Goal: Task Accomplishment & Management: Manage account settings

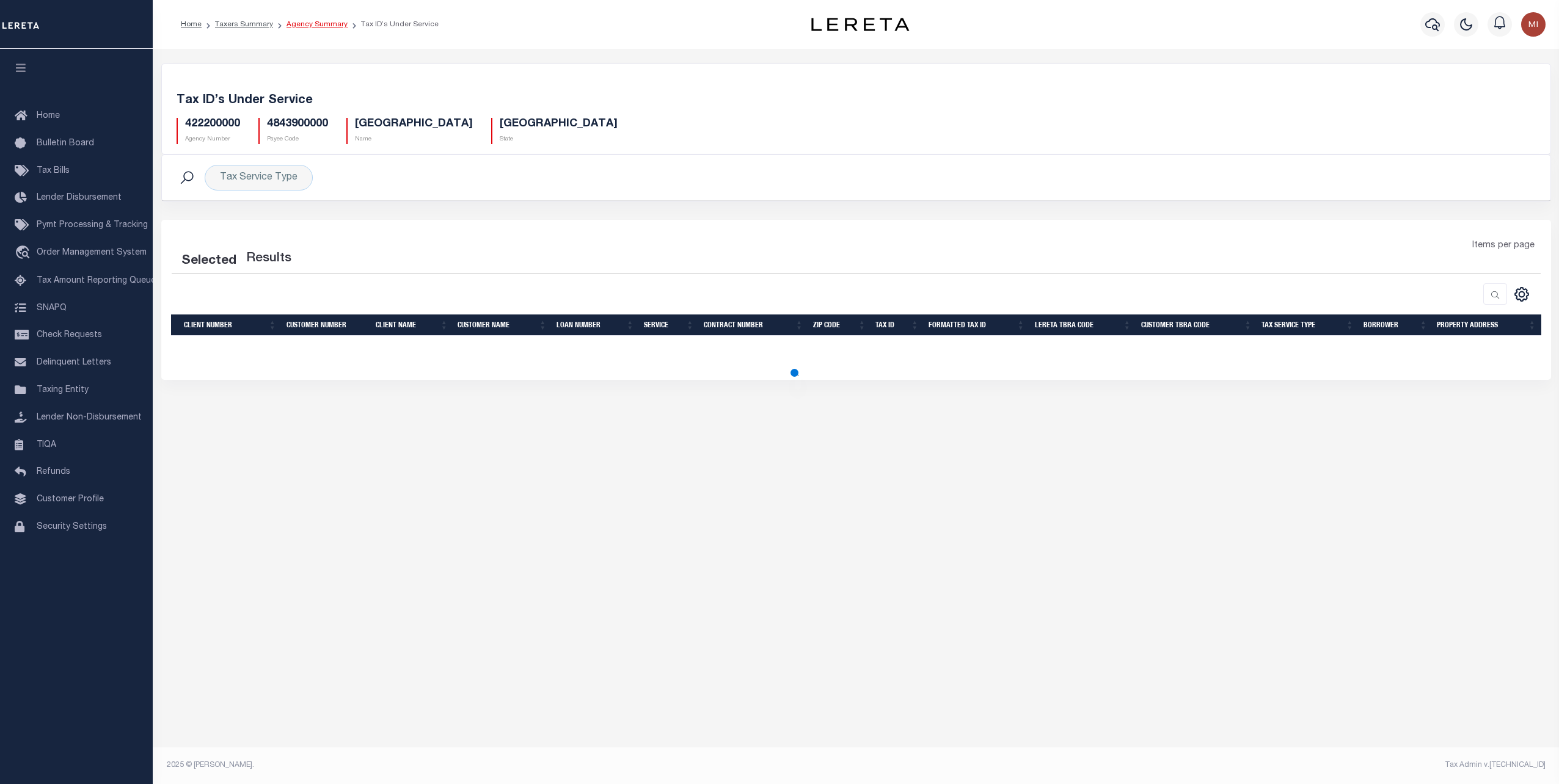
click at [306, 24] on link "Agency Summary" at bounding box center [317, 24] width 61 height 7
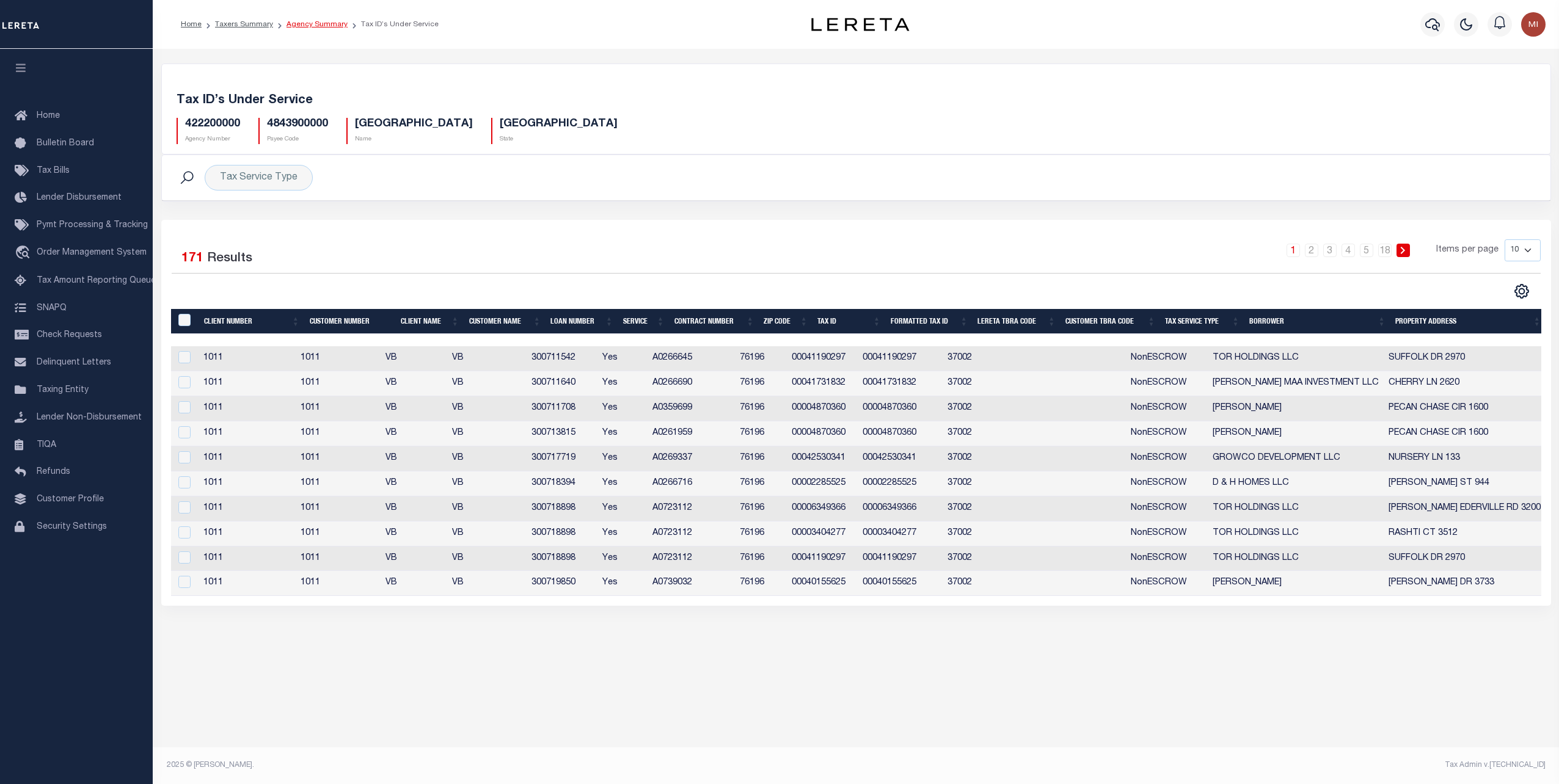
click at [317, 21] on link "Agency Summary" at bounding box center [317, 24] width 61 height 7
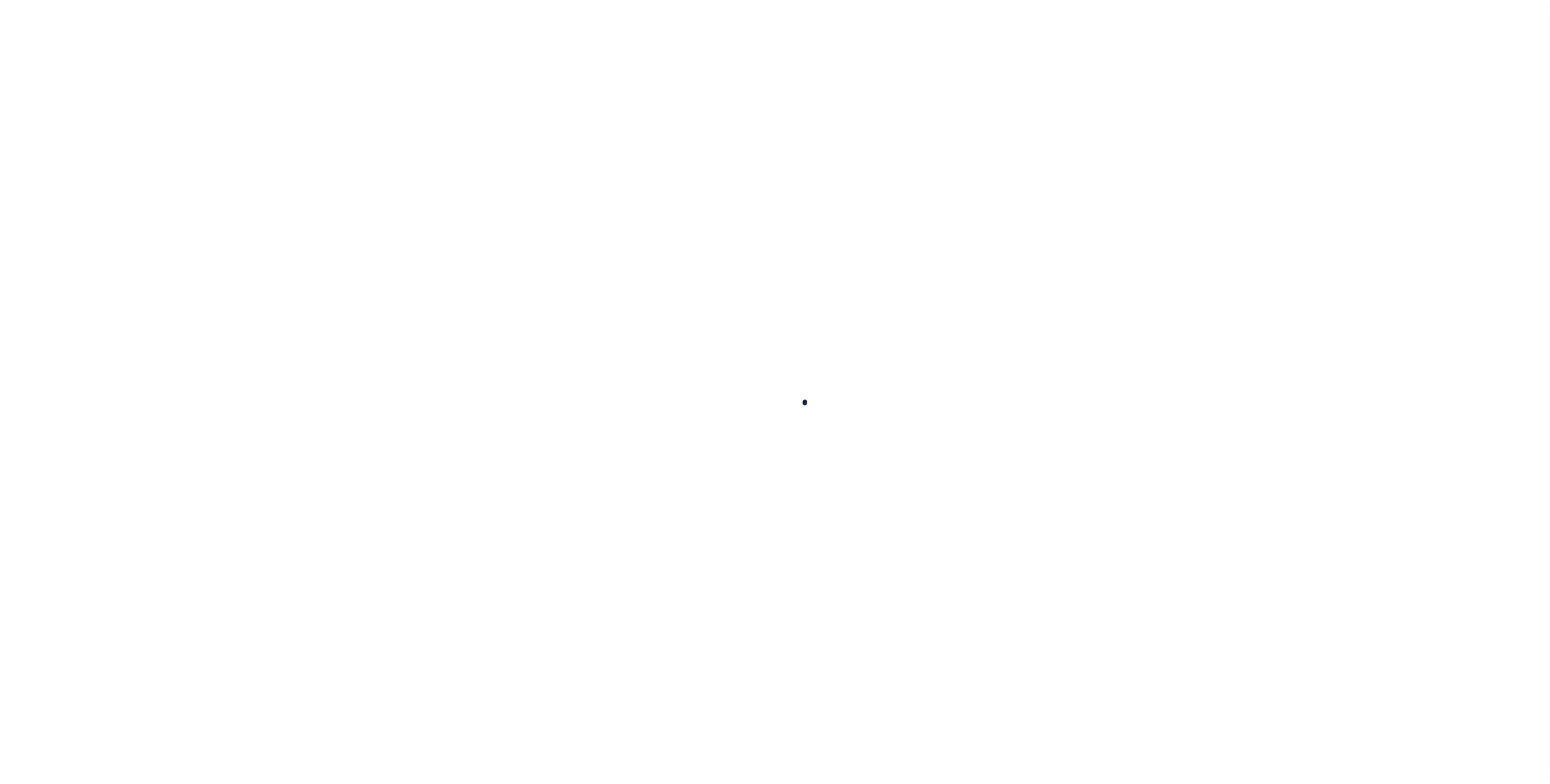
select select
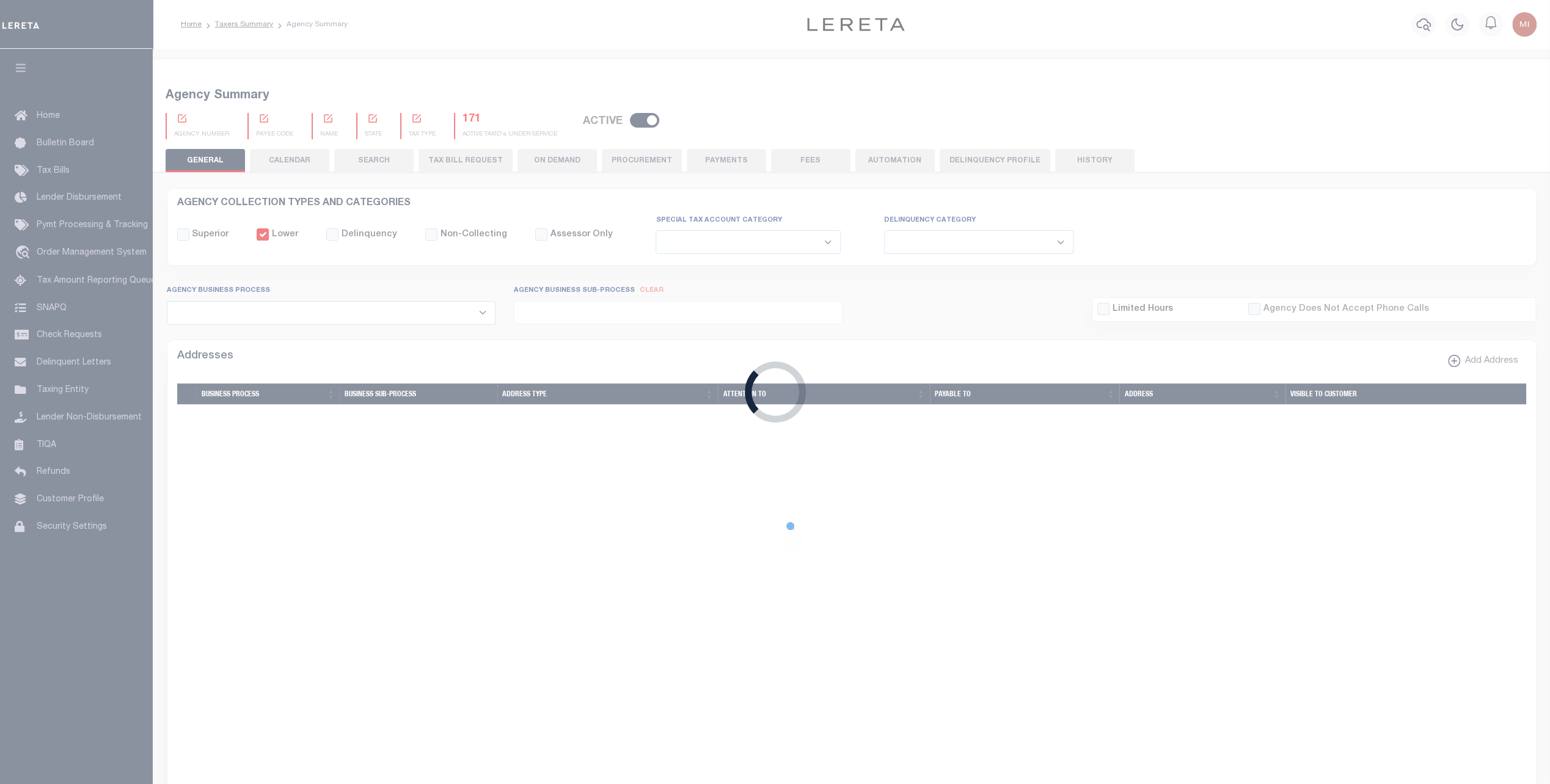
checkbox input "false"
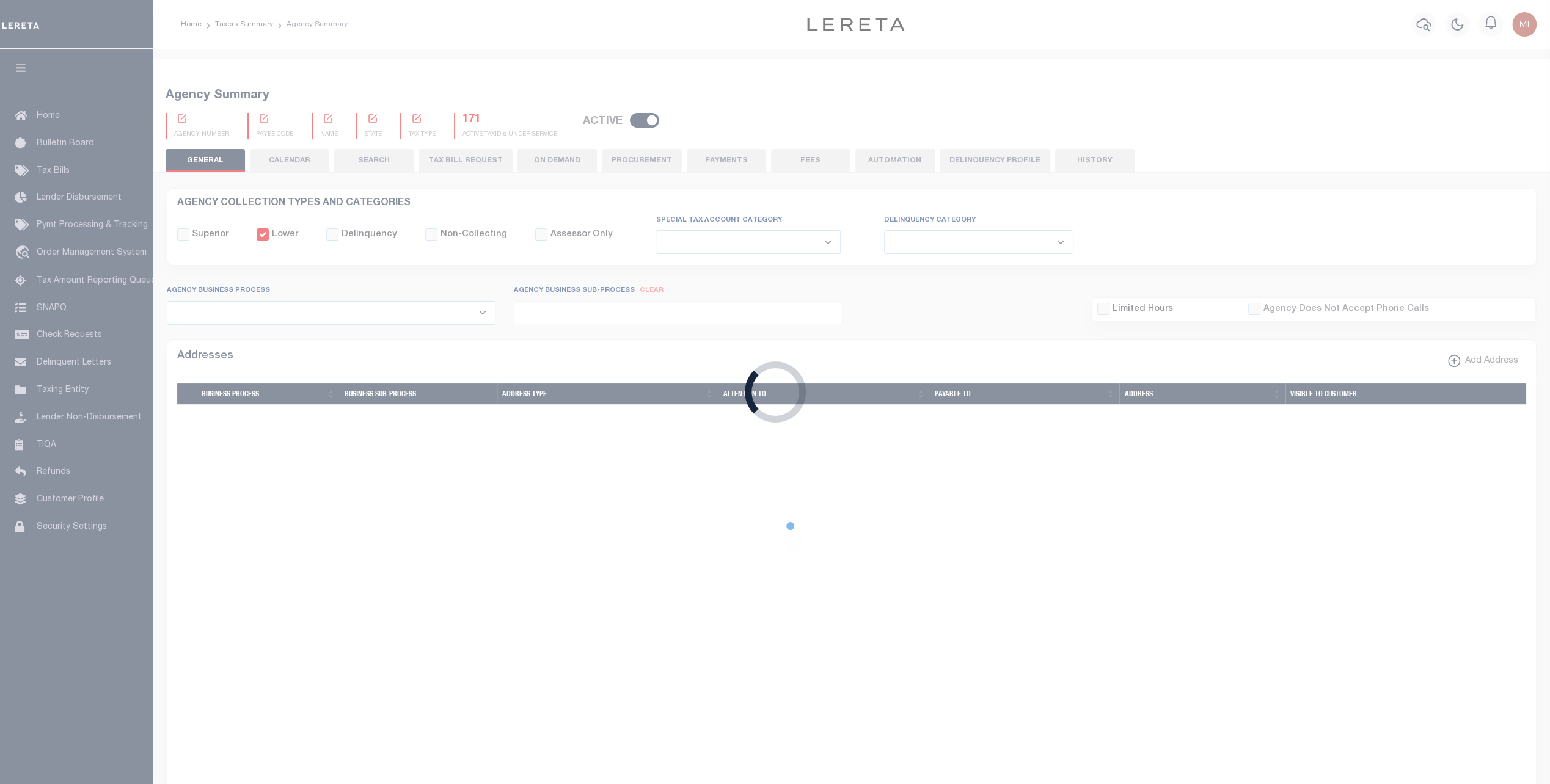
type input "4843900000"
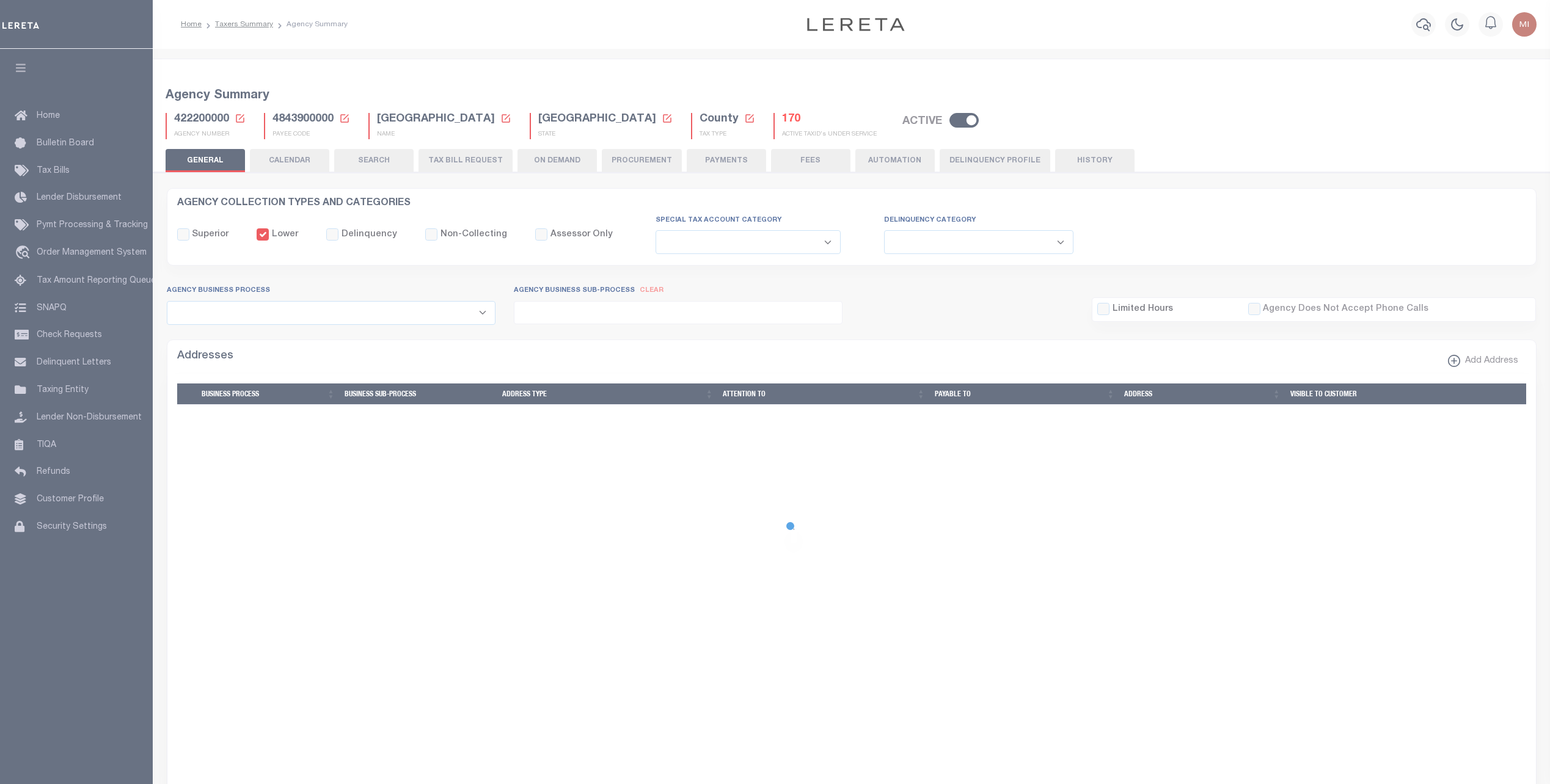
select select
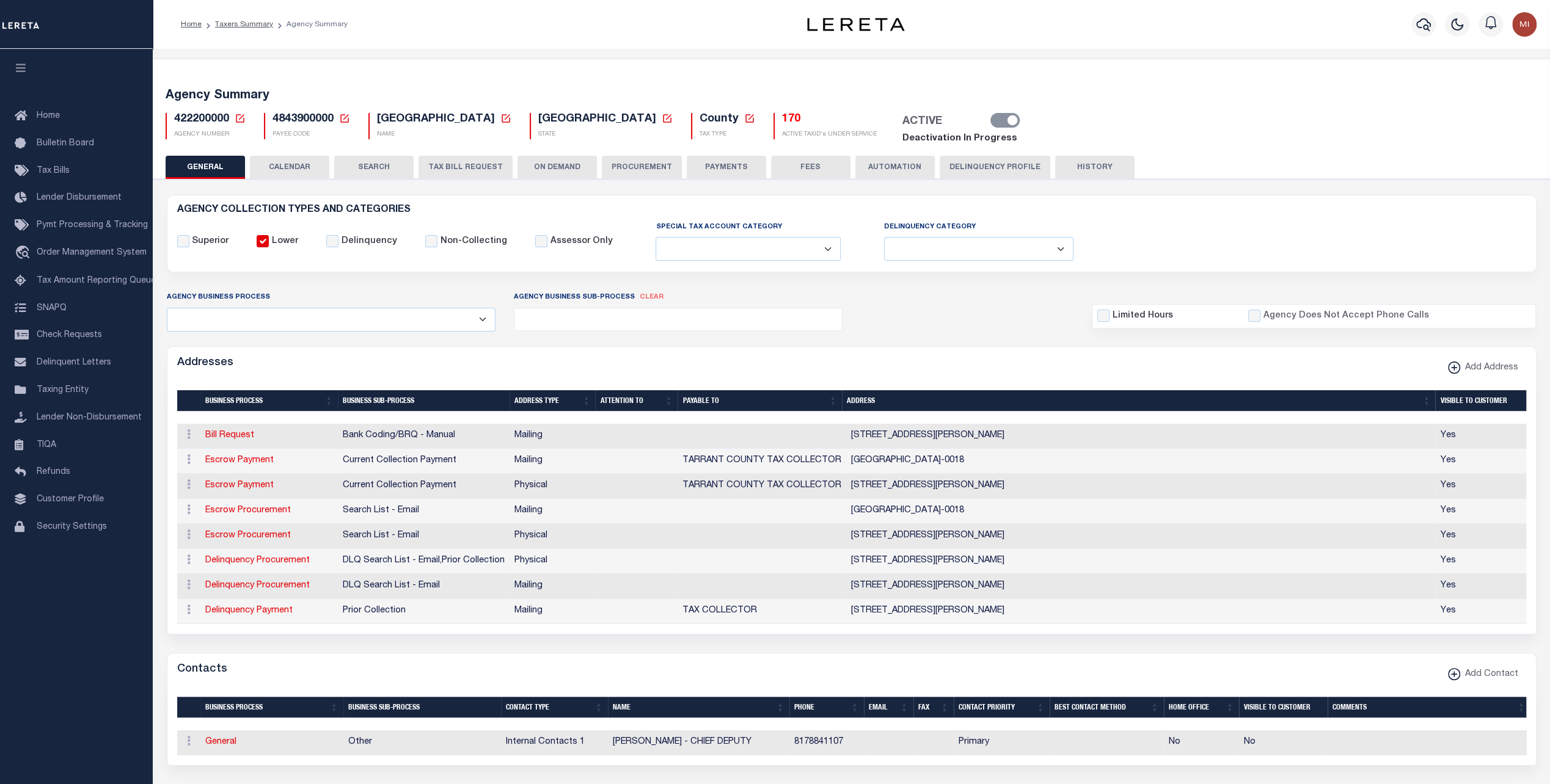
click at [1133, 76] on div "Agency Summary 422200000 Agency Number Edit Cancel Ok New Agency Number Cancel …" at bounding box center [851, 115] width 1401 height 82
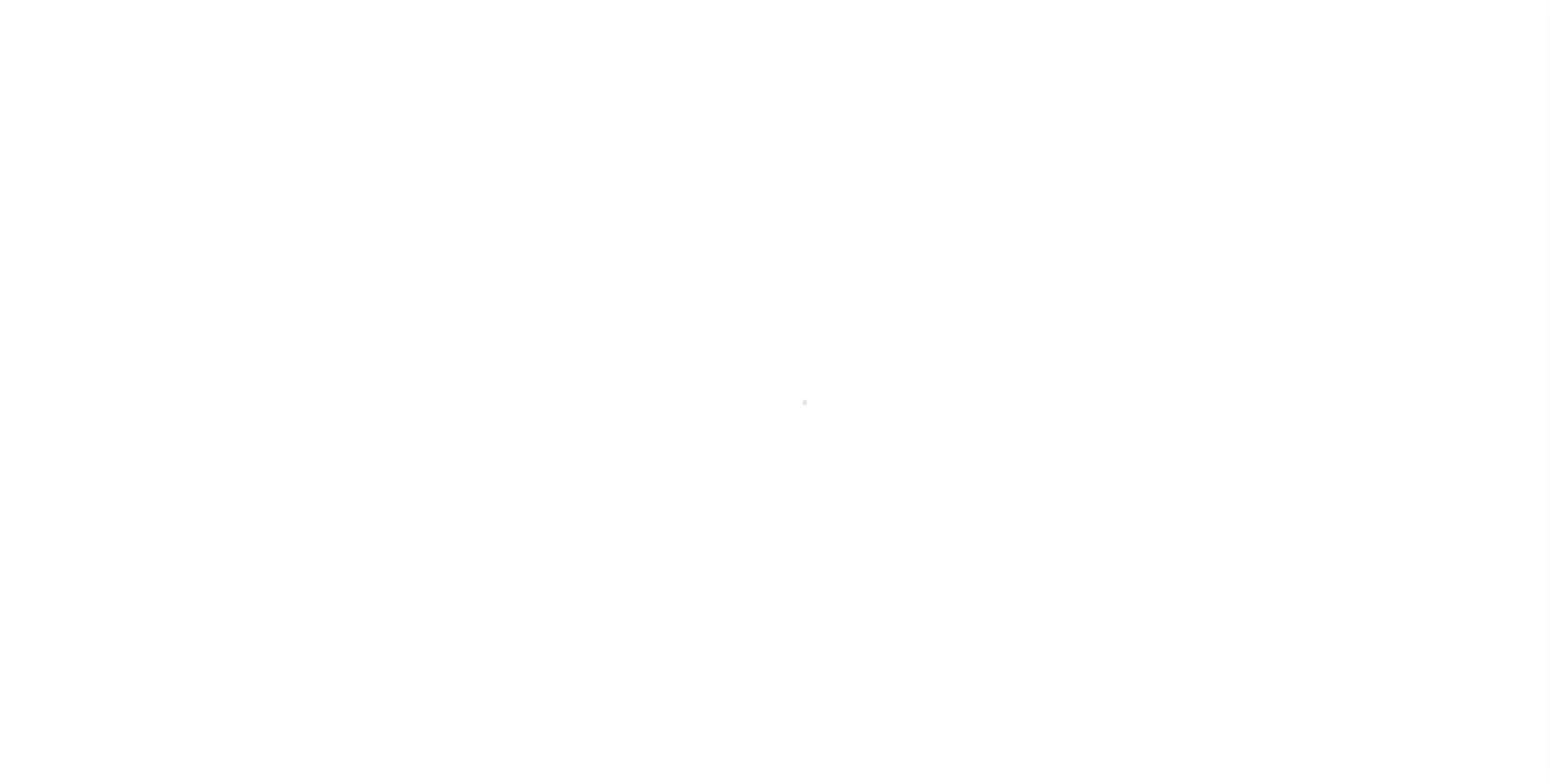
select select
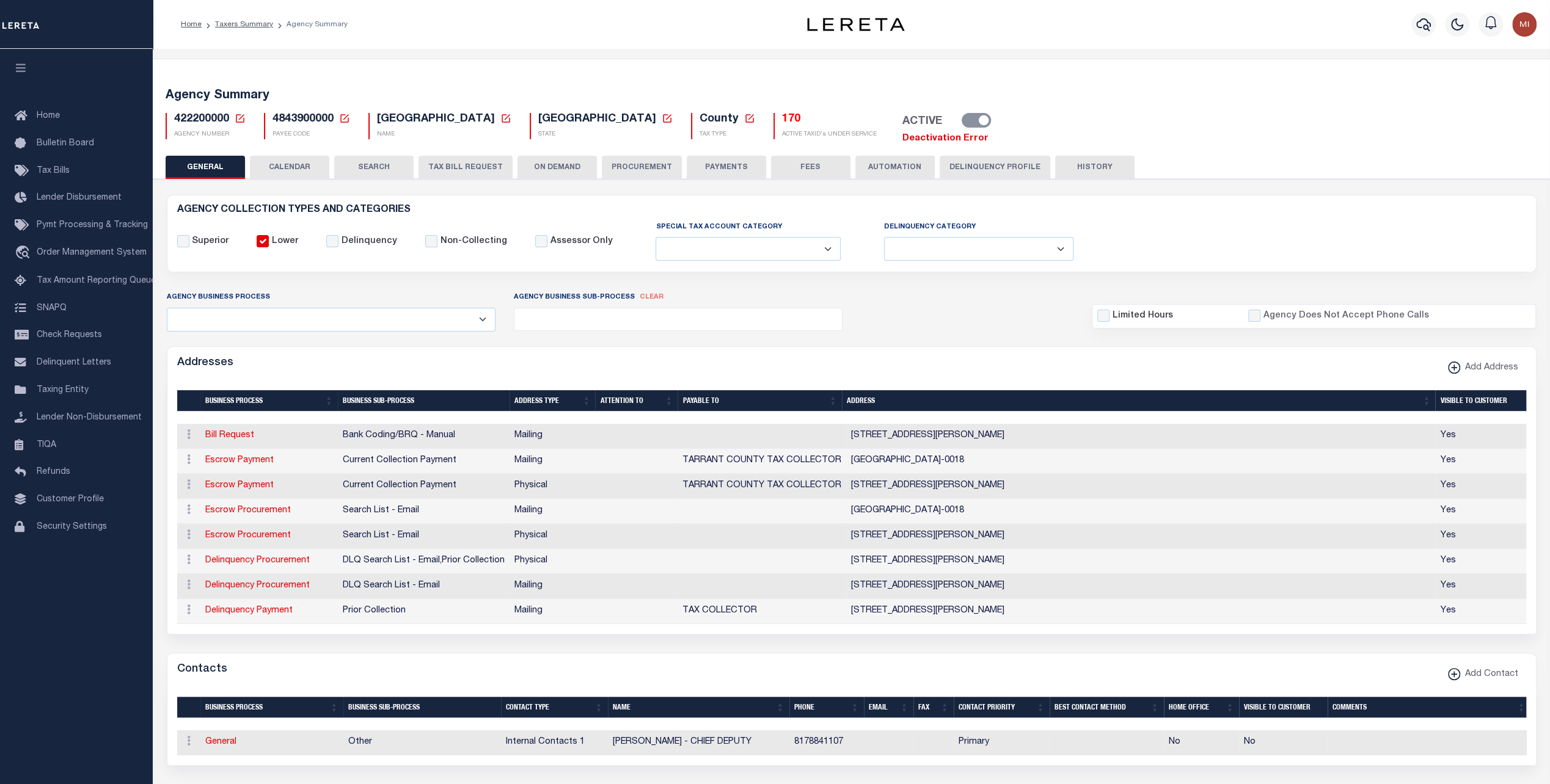
click at [902, 138] on link "Deactivation Error" at bounding box center [945, 138] width 86 height 9
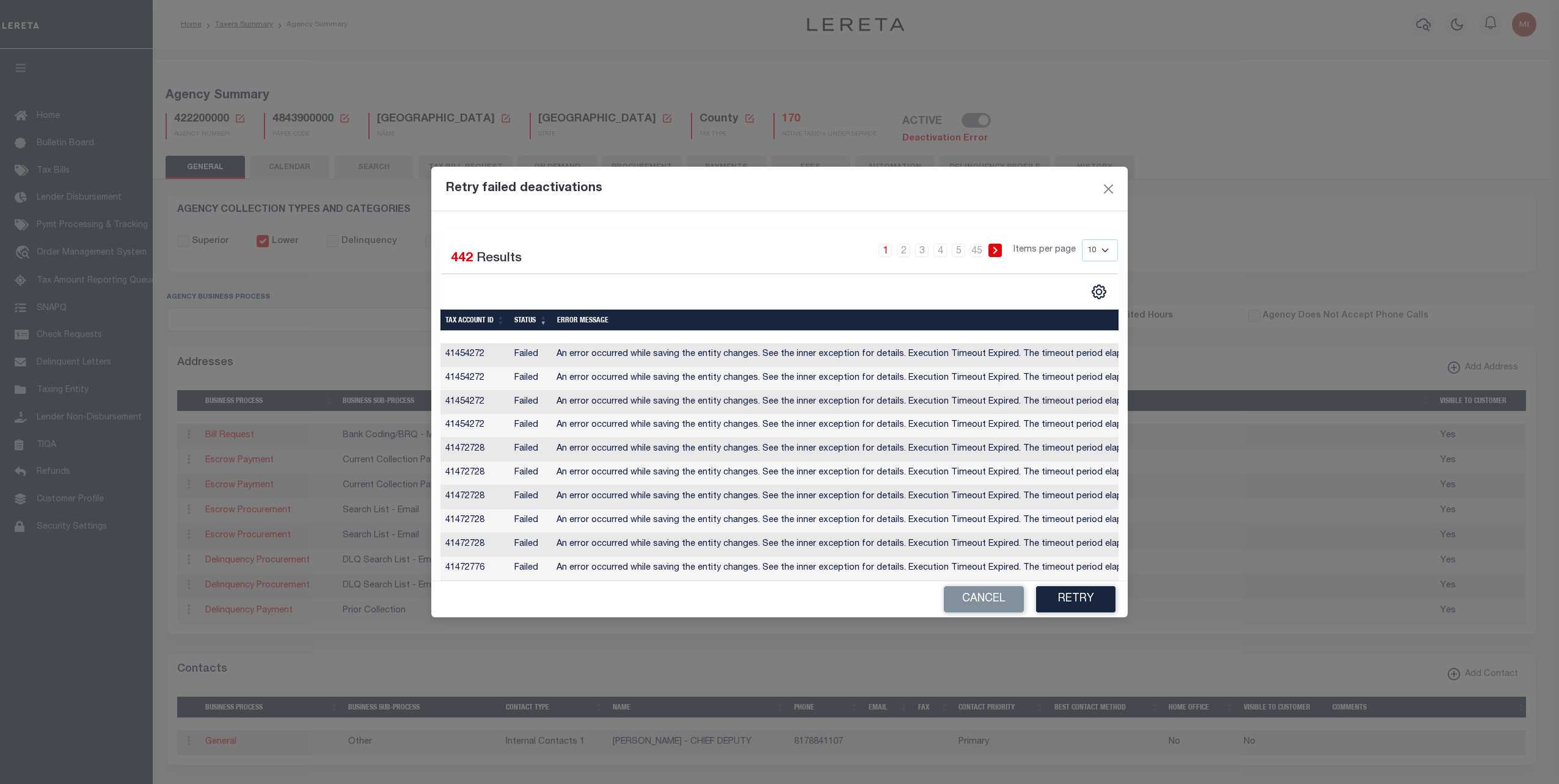
click at [796, 360] on td "An error occurred while saving the entity changes. See the inner exception for …" at bounding box center [987, 354] width 873 height 24
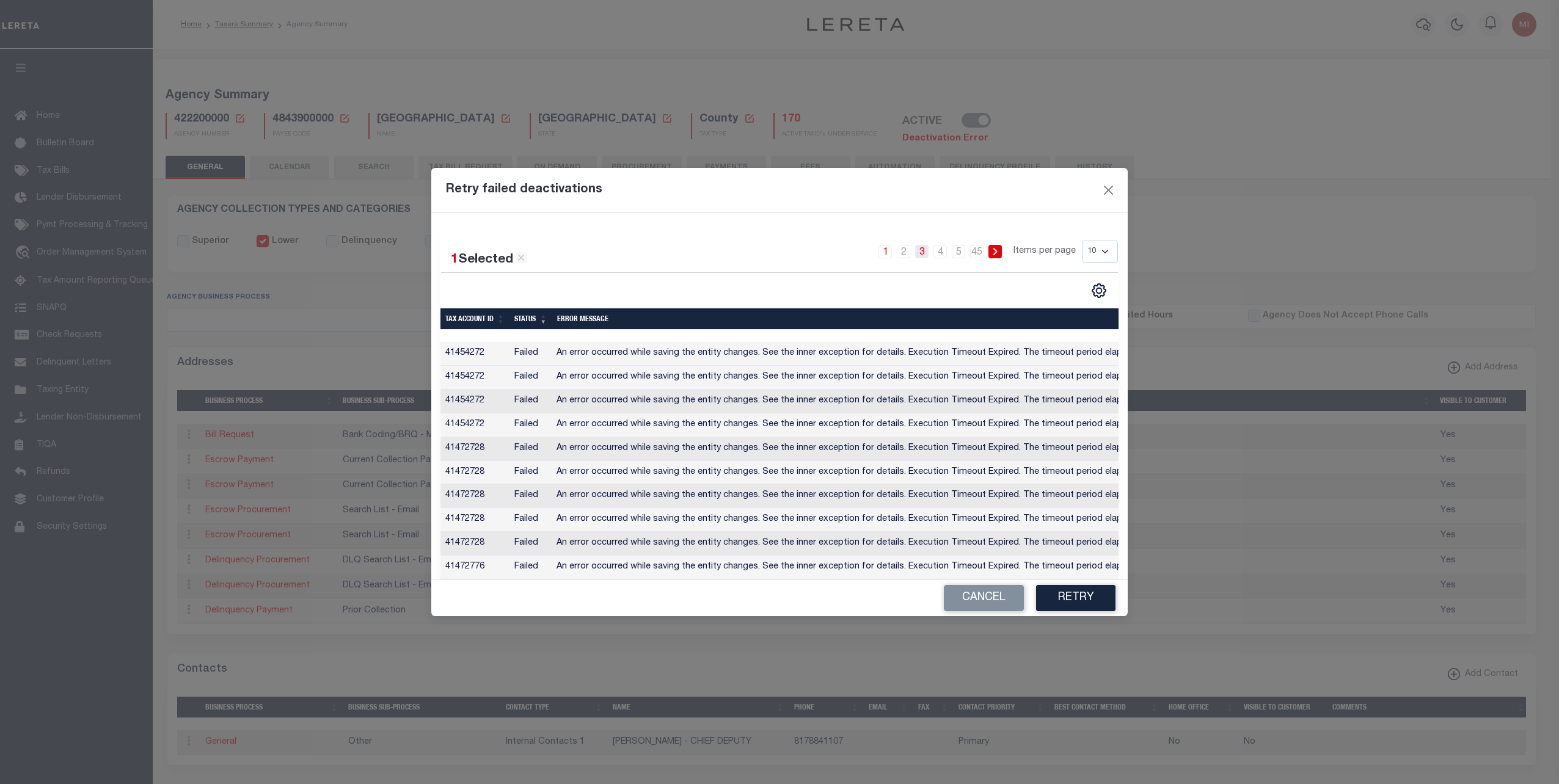
click at [924, 249] on link "3" at bounding box center [922, 251] width 13 height 13
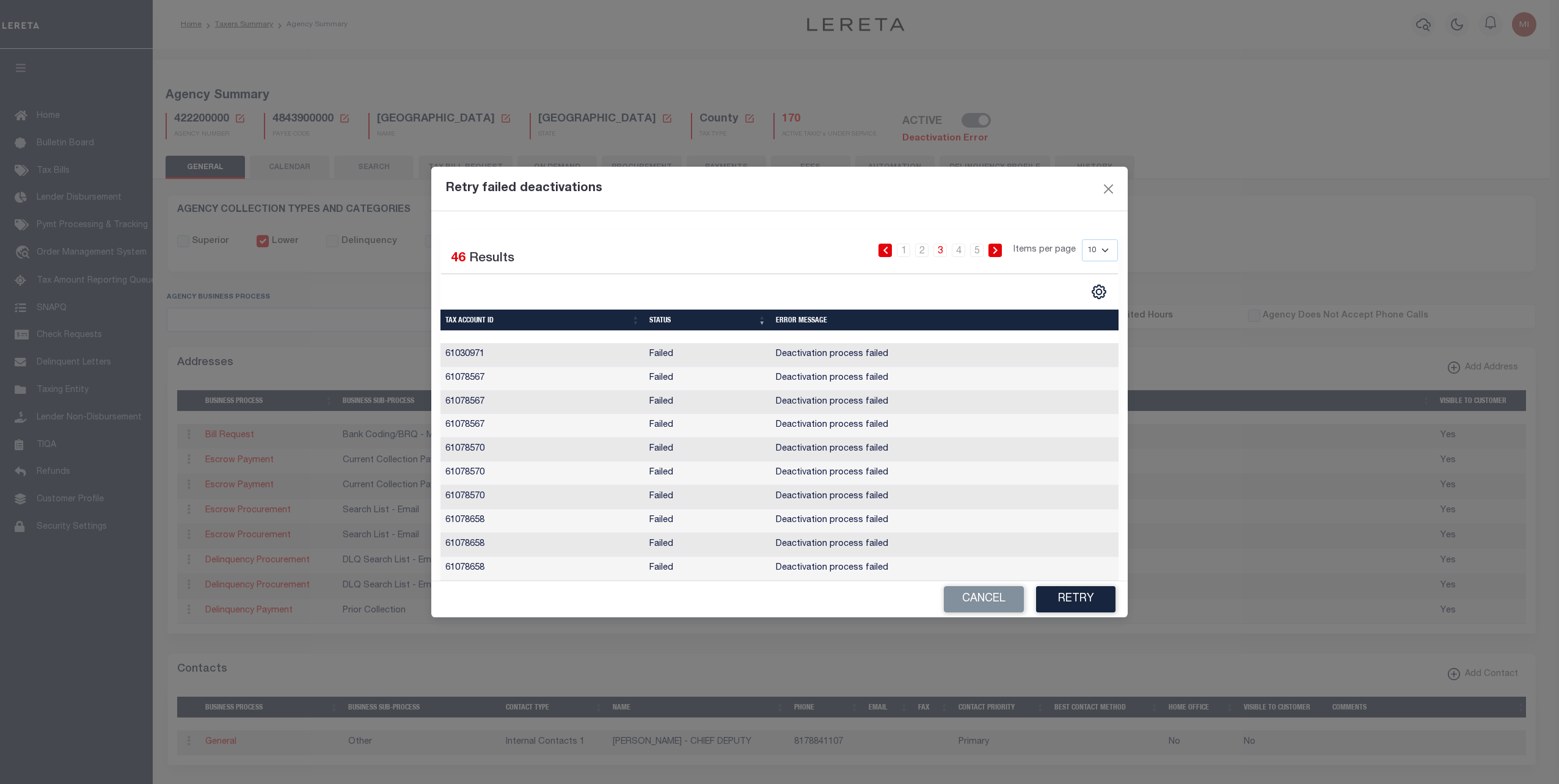
click at [997, 248] on icon at bounding box center [995, 250] width 5 height 7
click at [982, 602] on button "Cancel" at bounding box center [983, 599] width 80 height 26
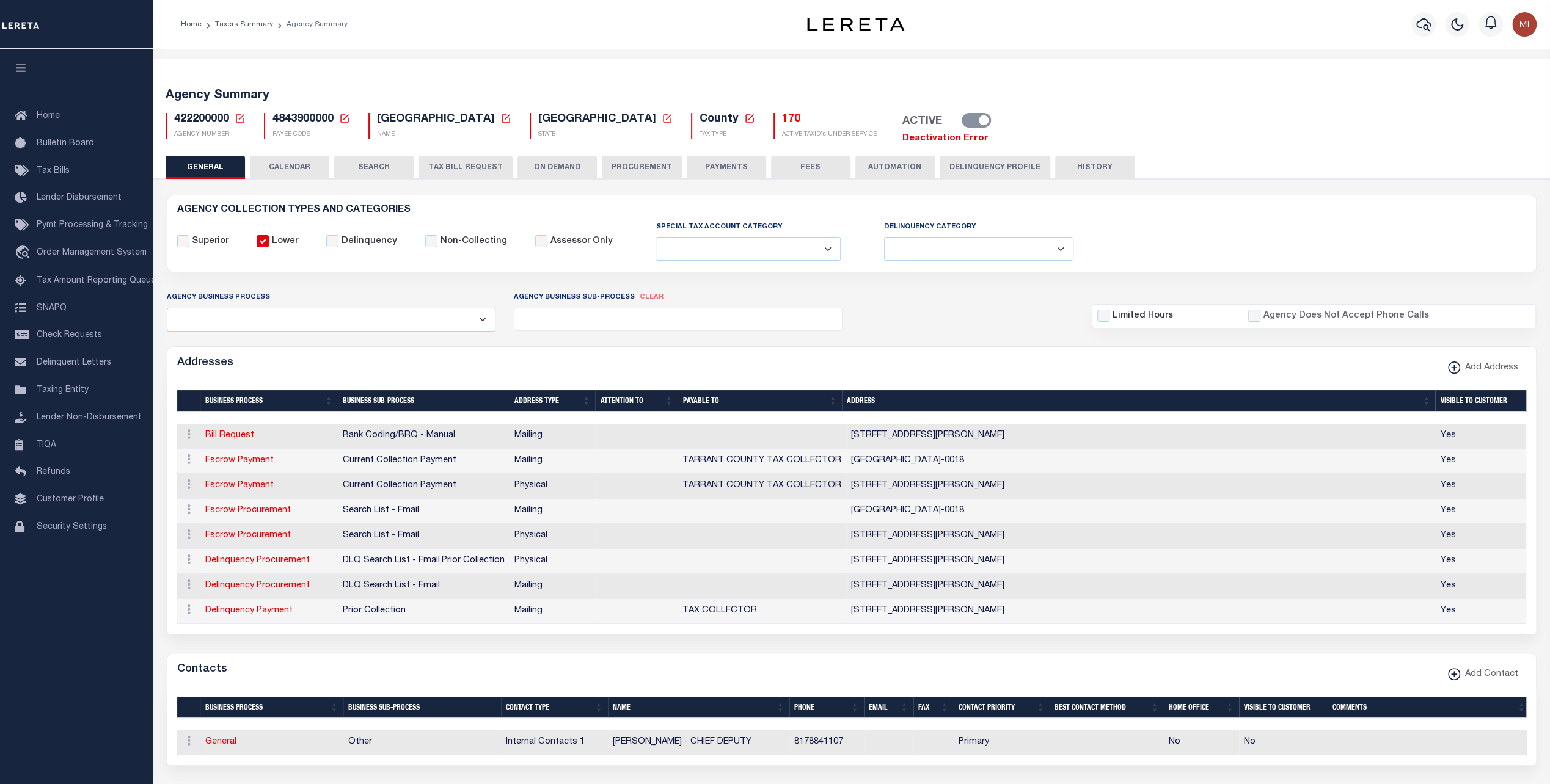
click at [902, 141] on link "Deactivation Error" at bounding box center [945, 138] width 86 height 9
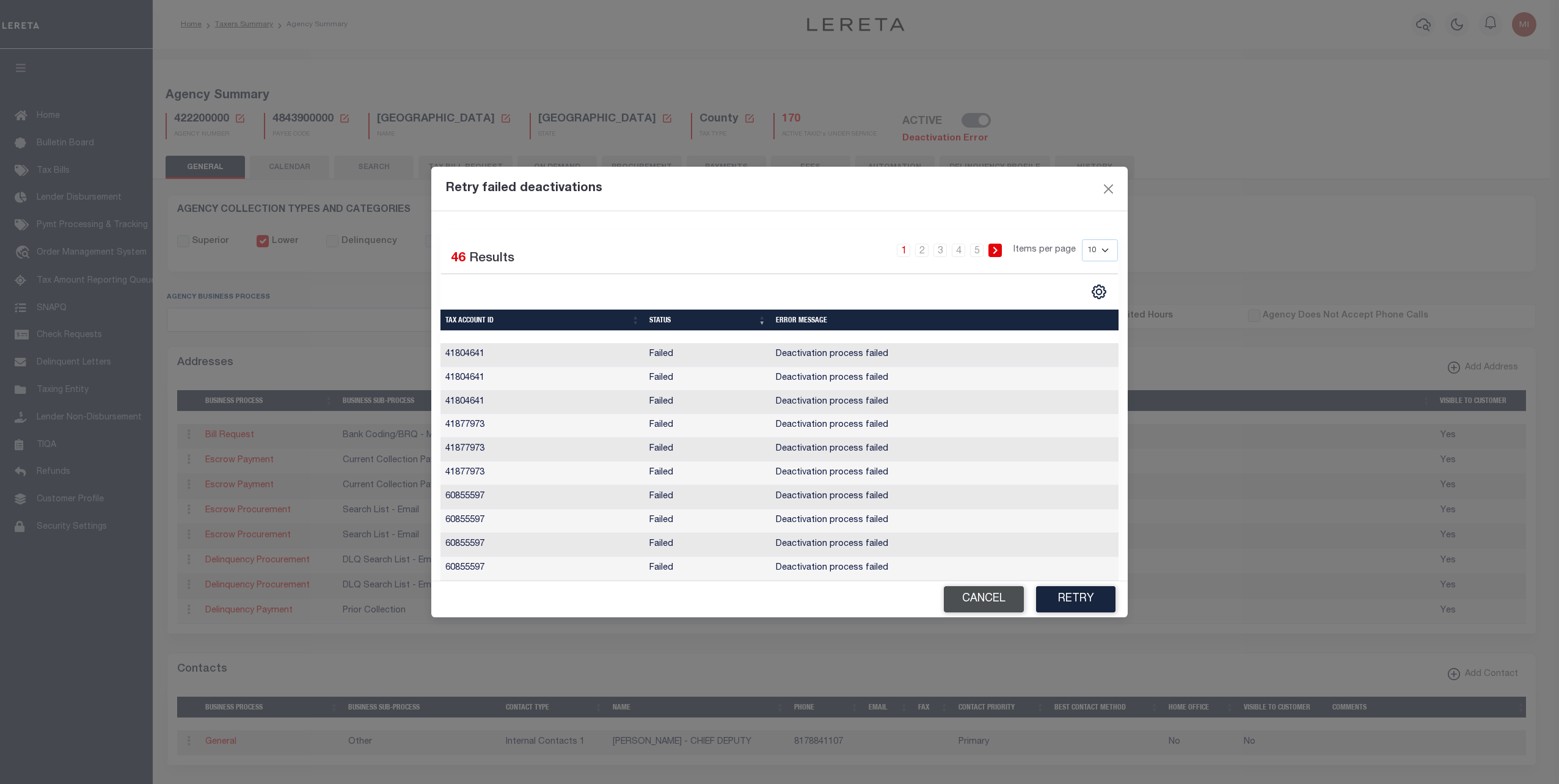
click at [956, 607] on button "Cancel" at bounding box center [983, 599] width 80 height 26
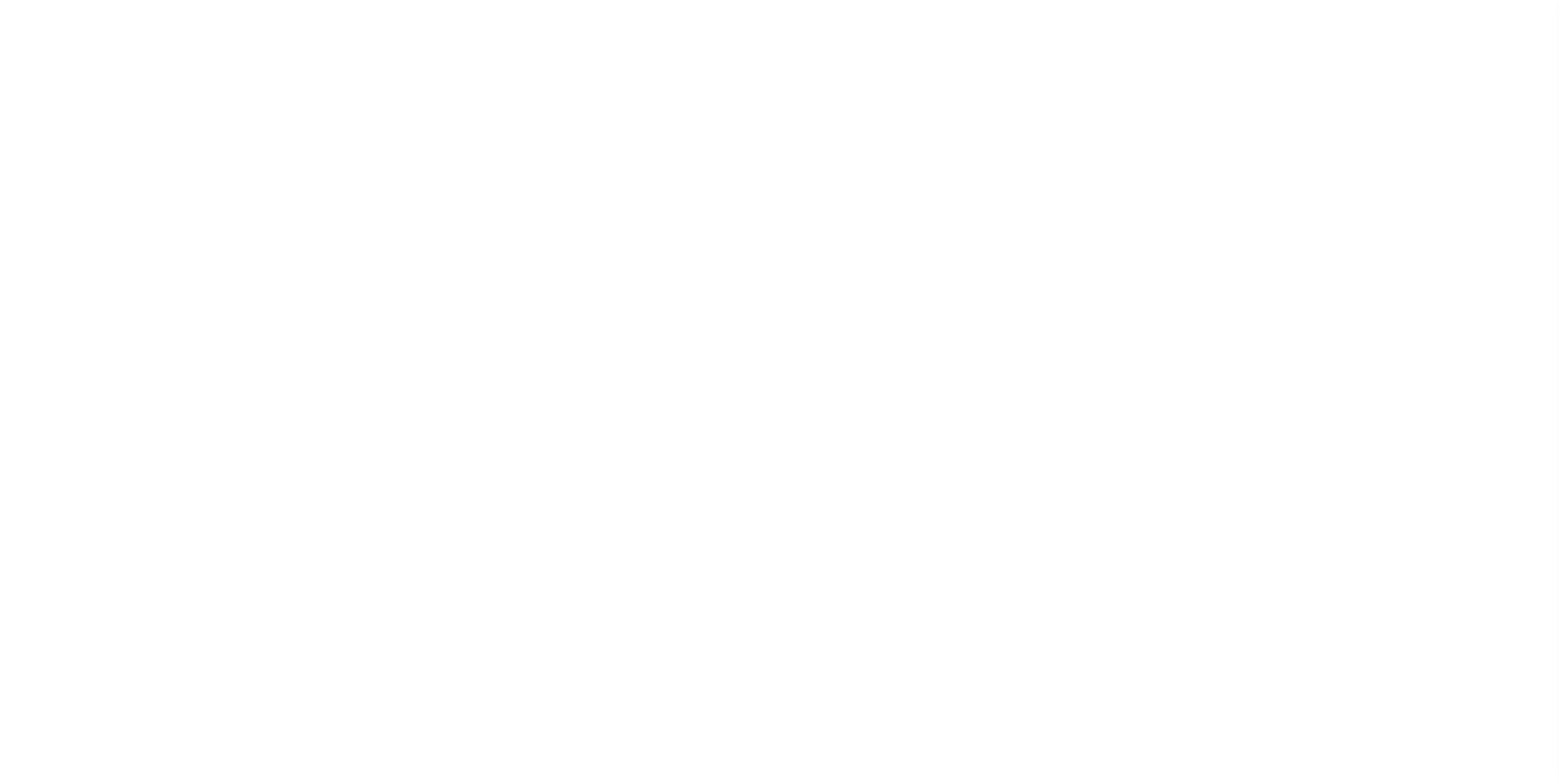
select select
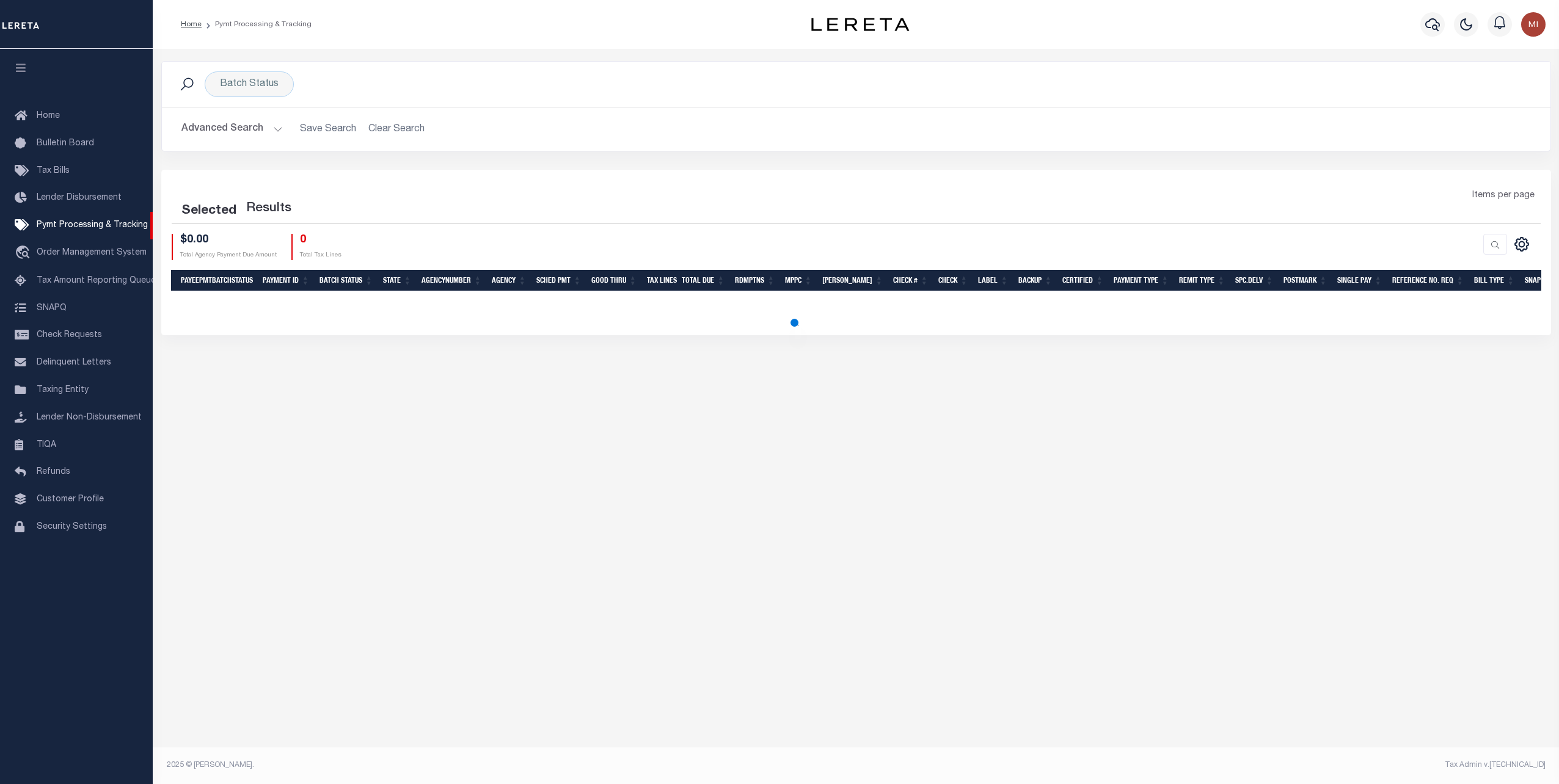
select select
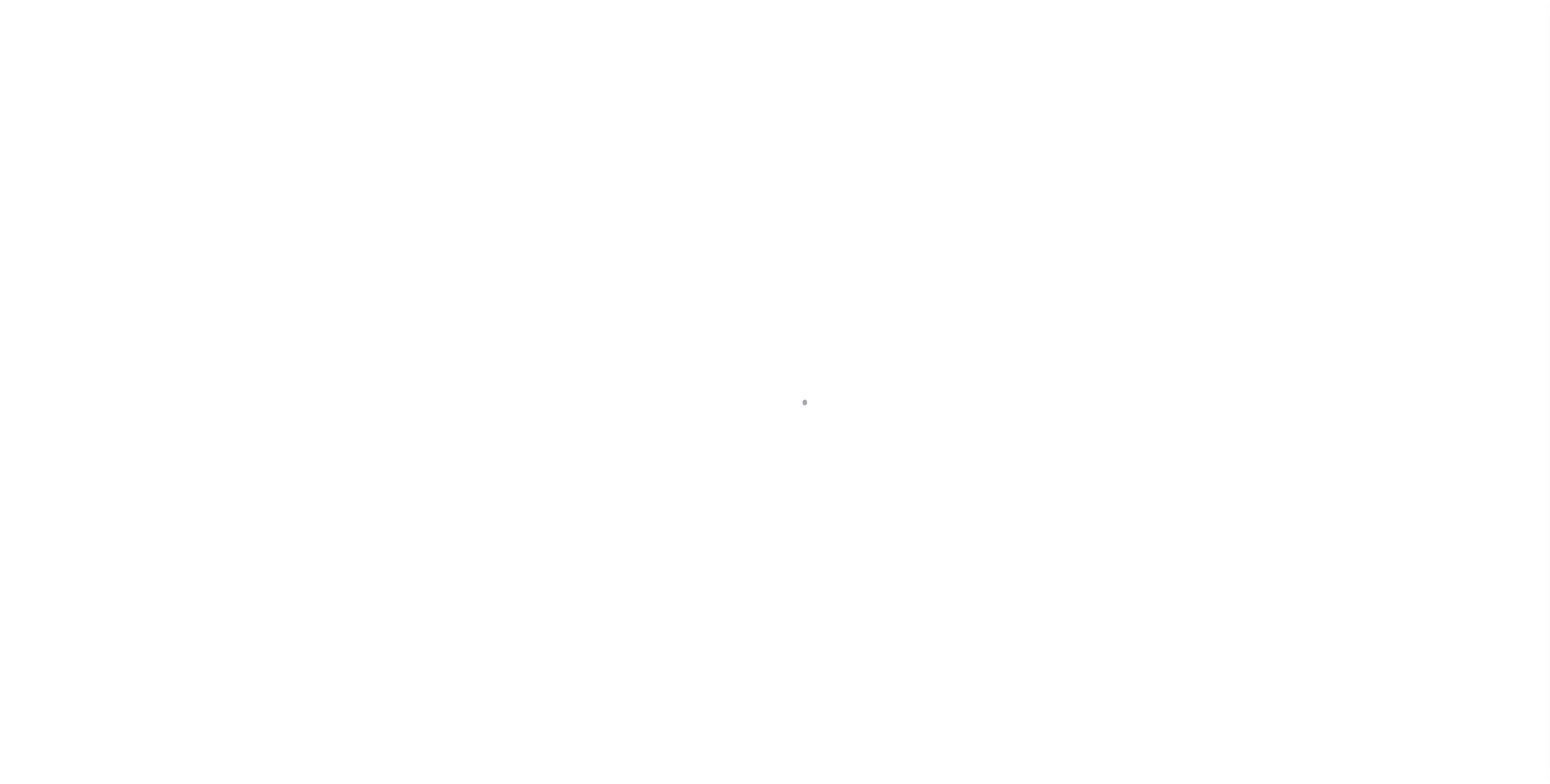
select select
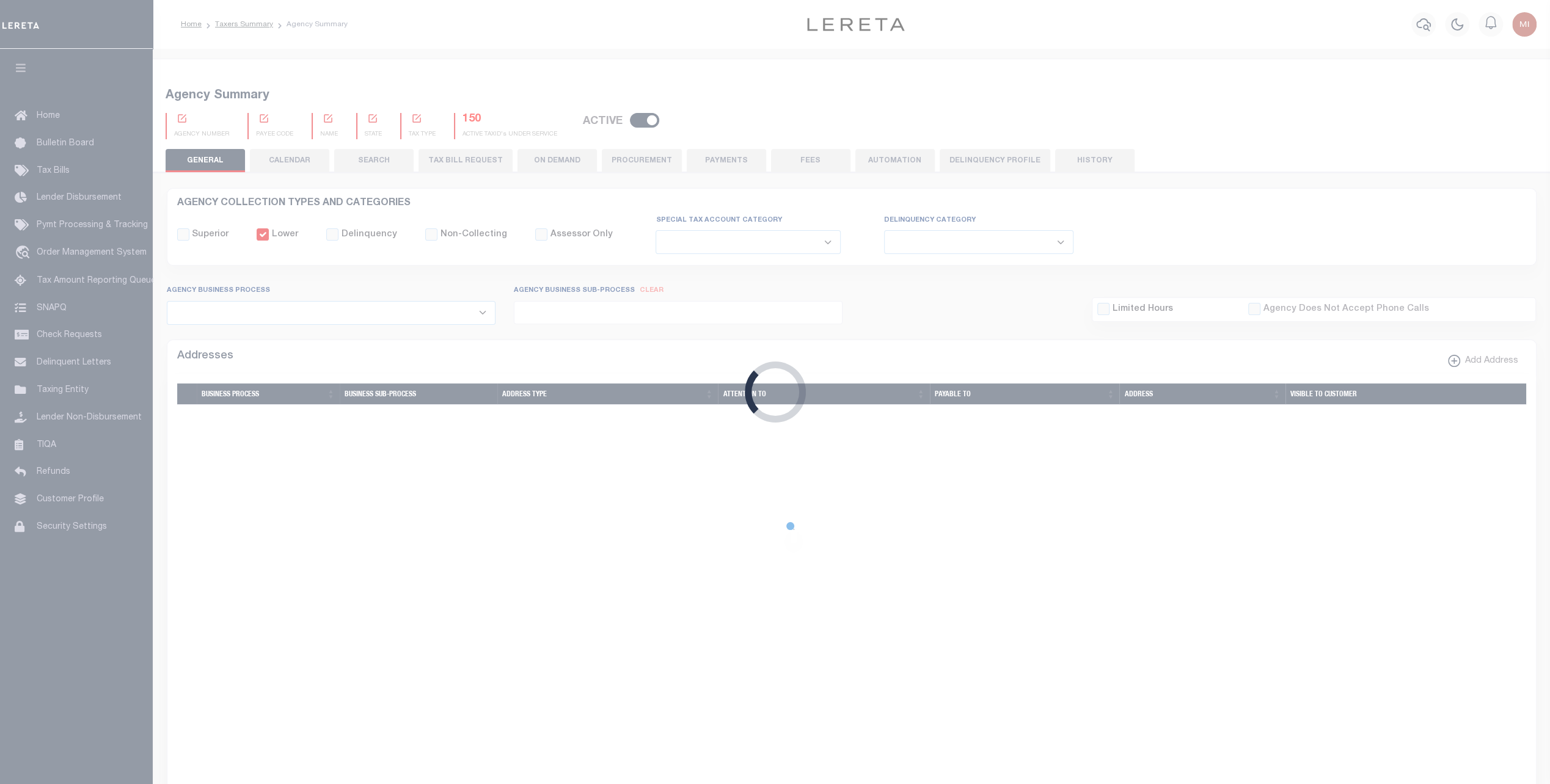
checkbox input "false"
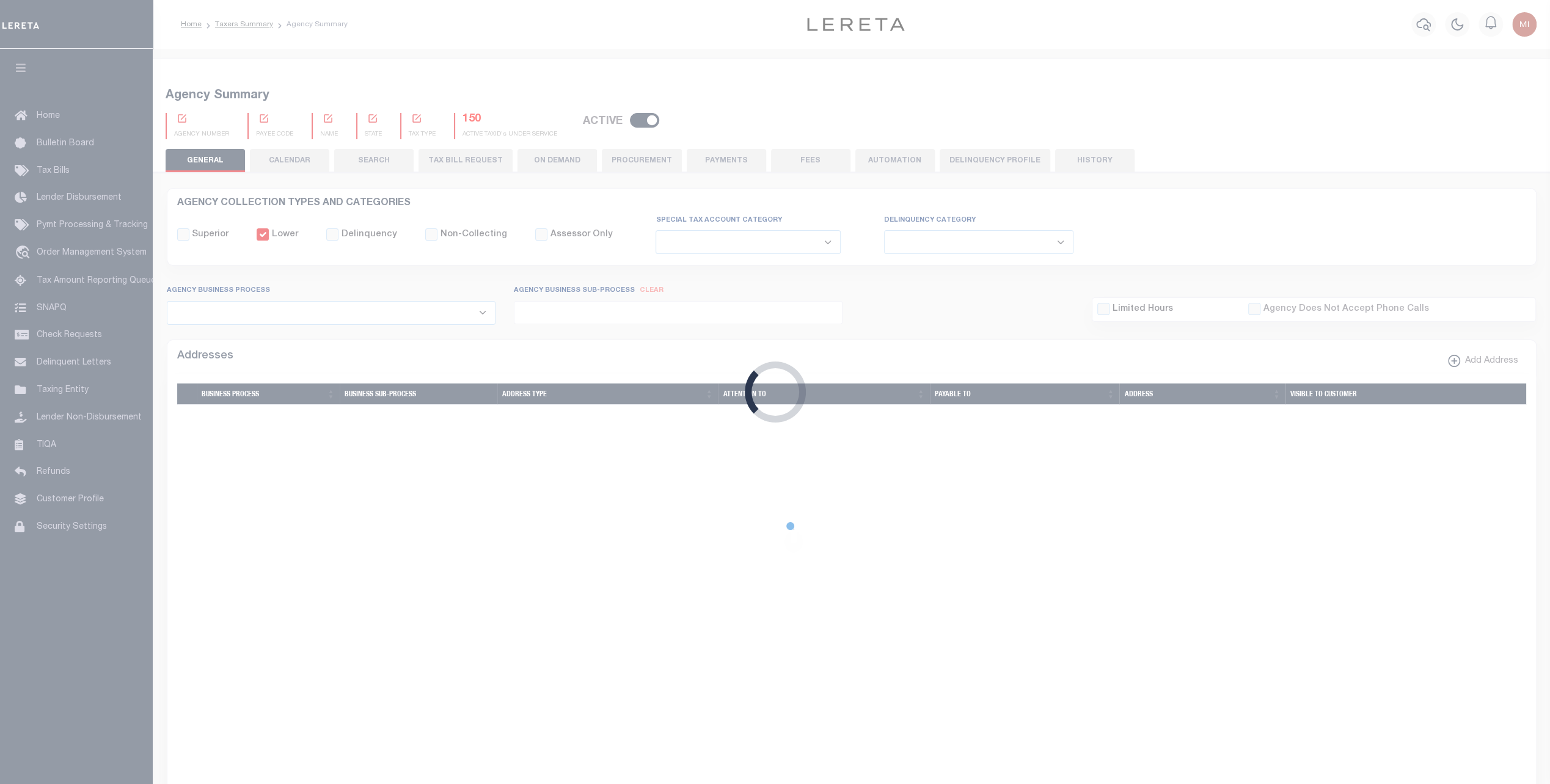
type input "4843900000"
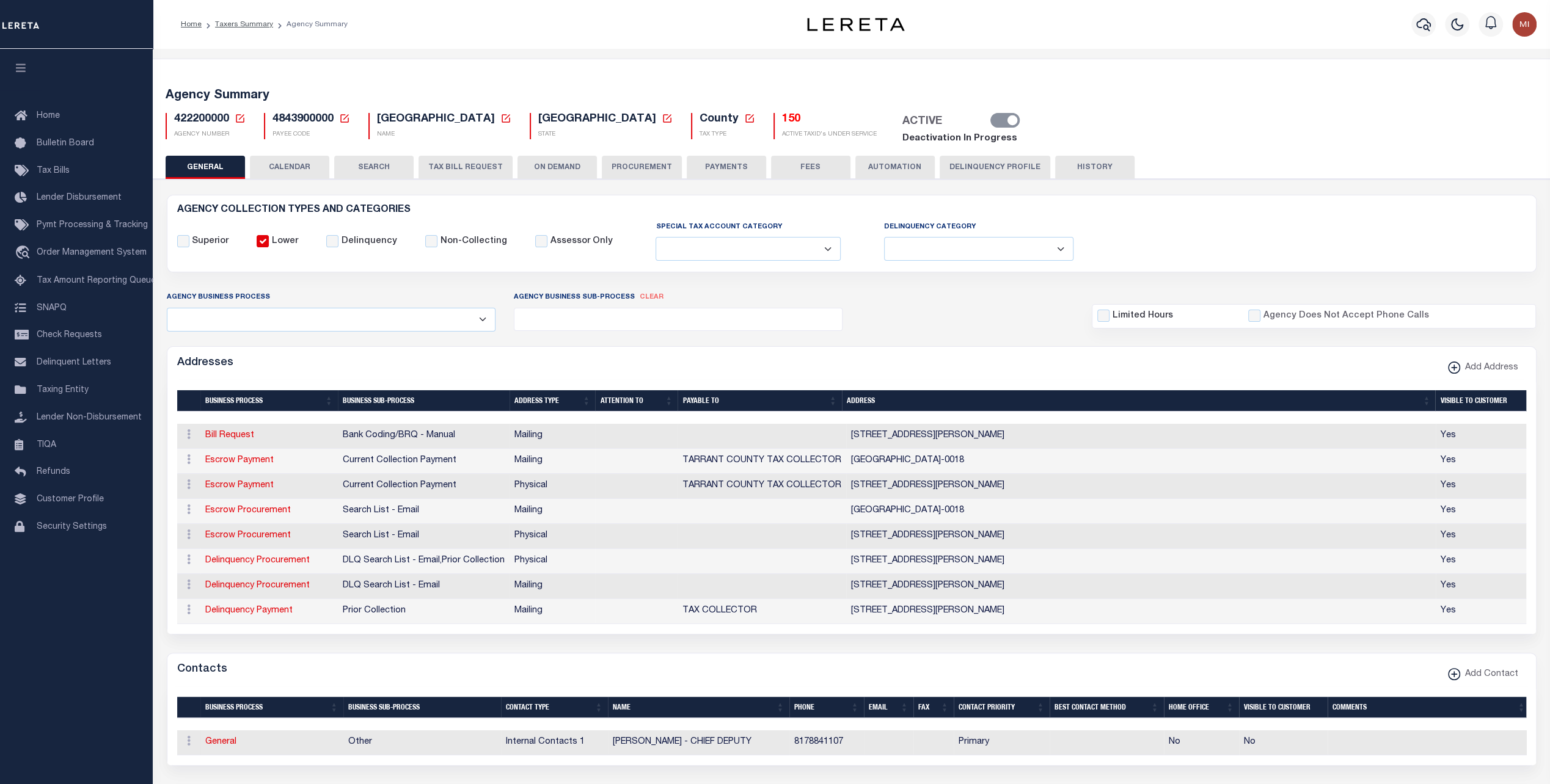
click at [1304, 100] on h5 "Agency Summary" at bounding box center [852, 95] width 1372 height 15
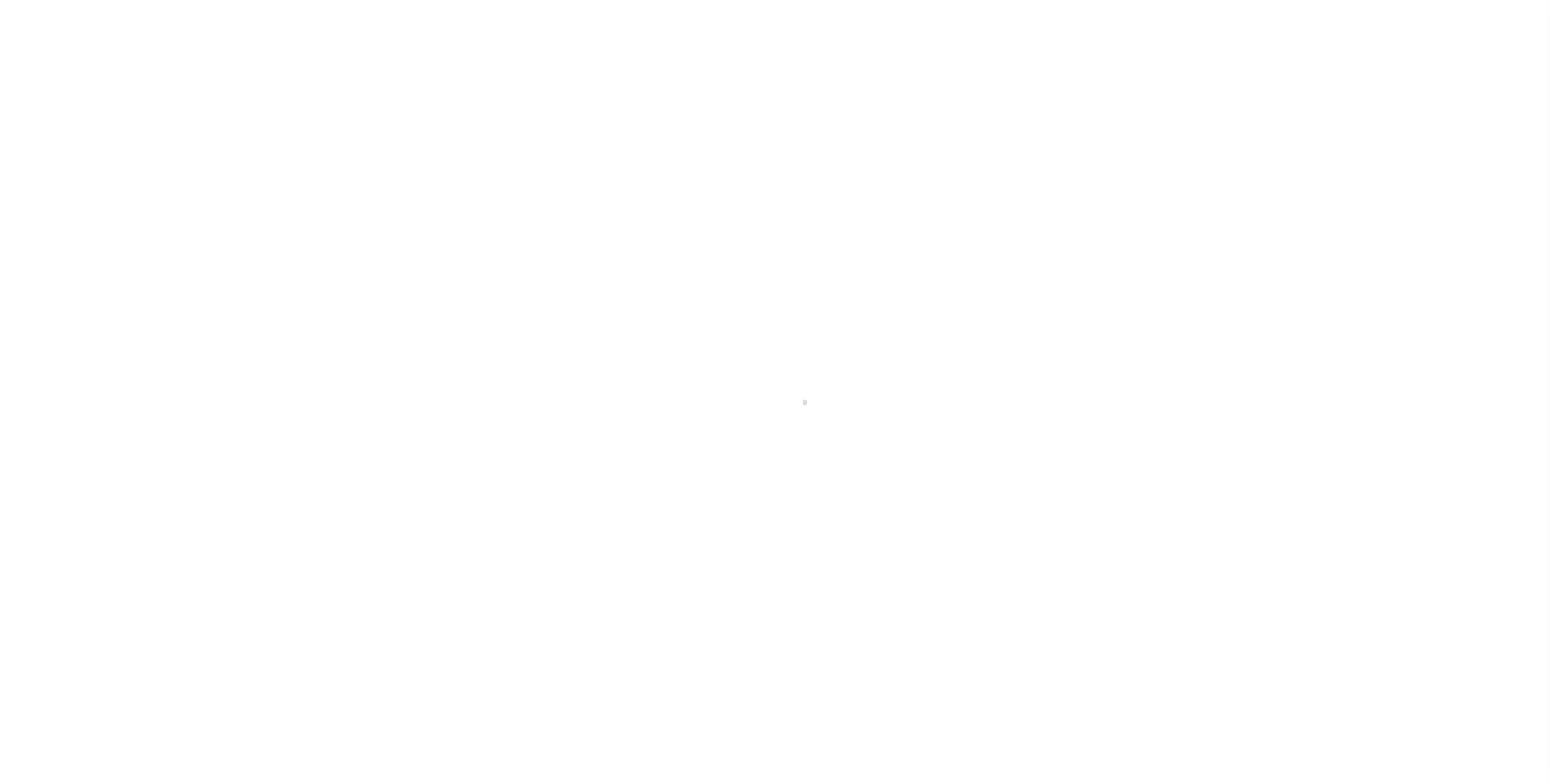
select select
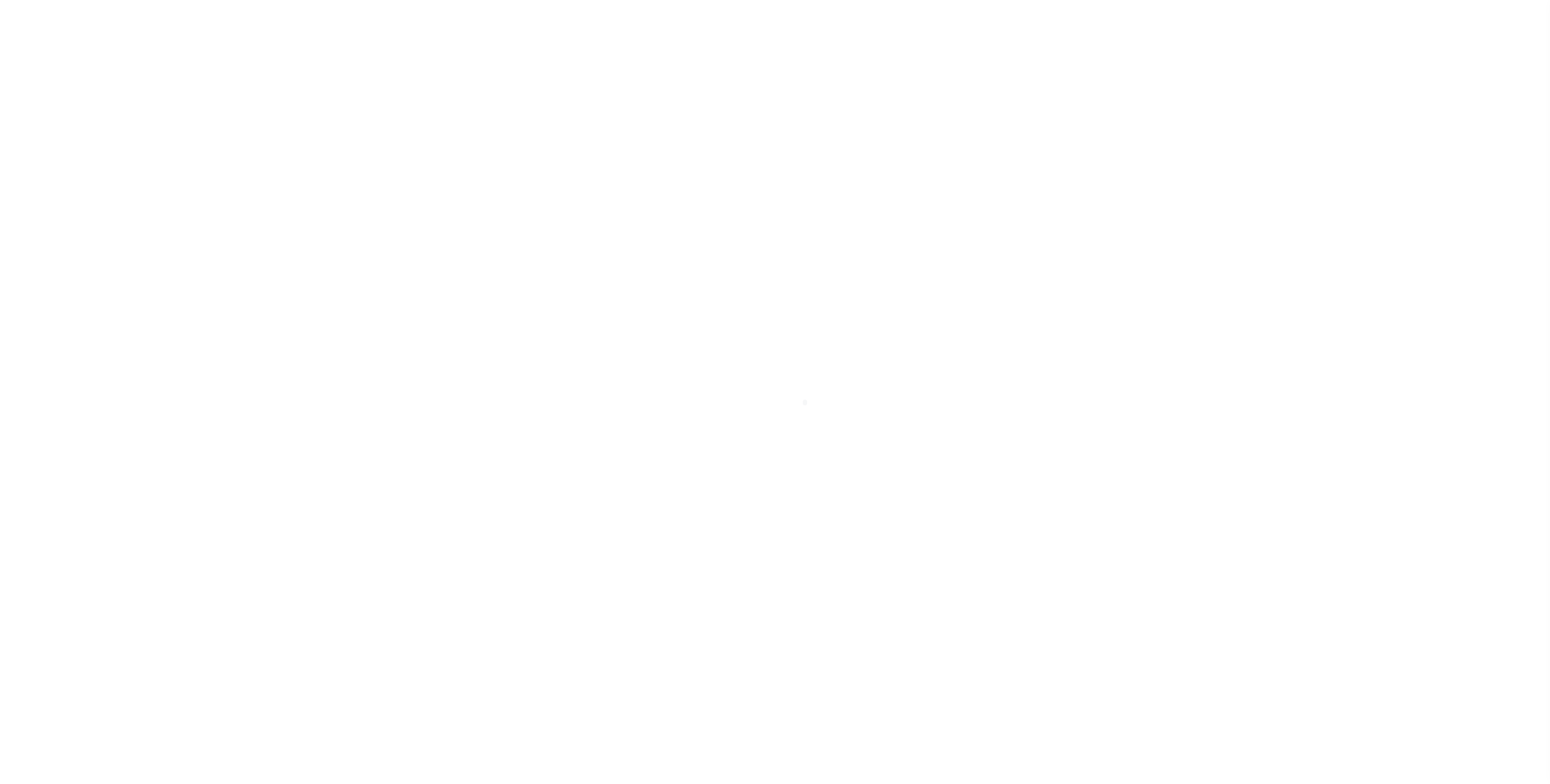
checkbox input "false"
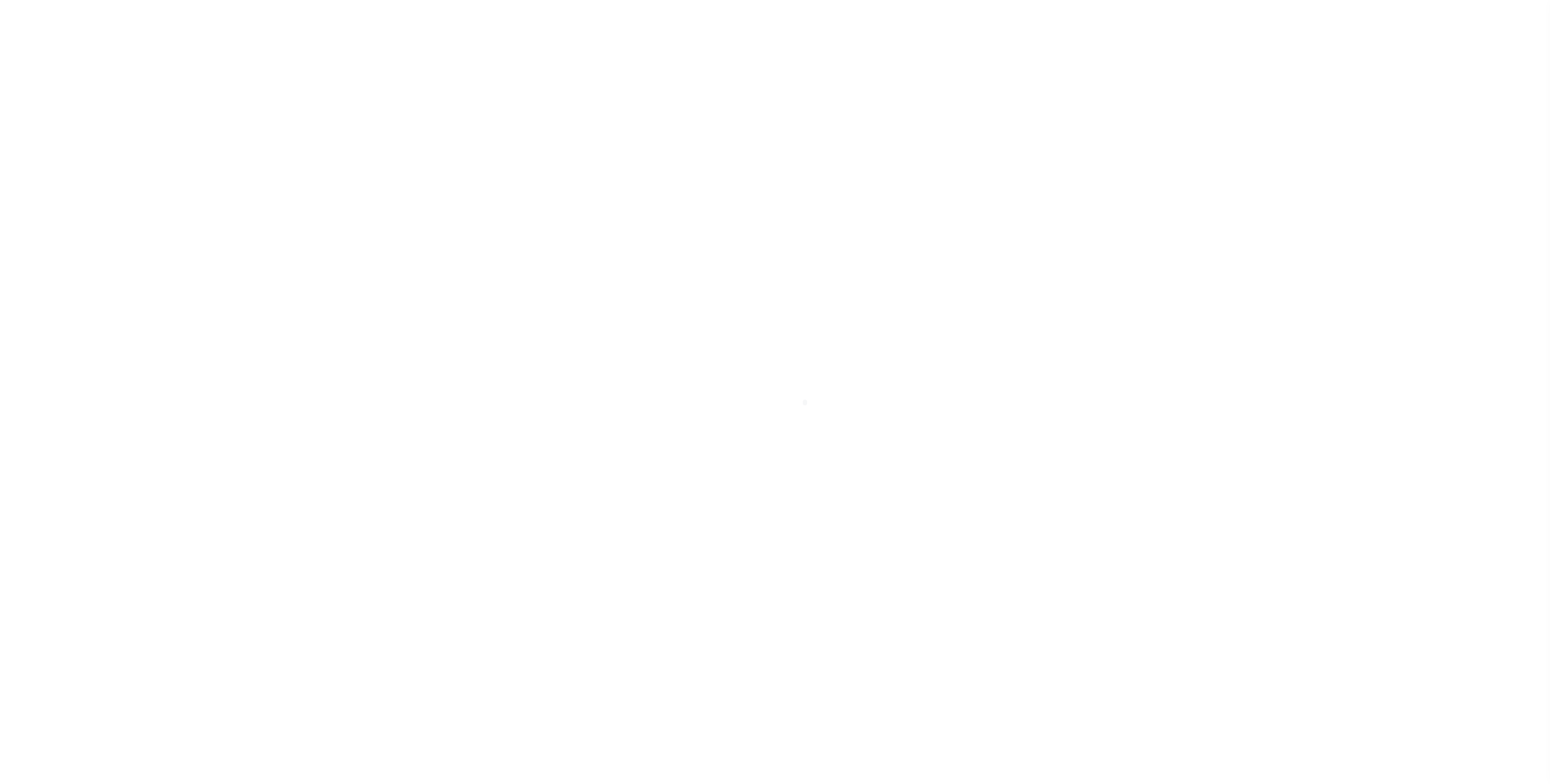
type input "4843900000"
select select
checkbox input "false"
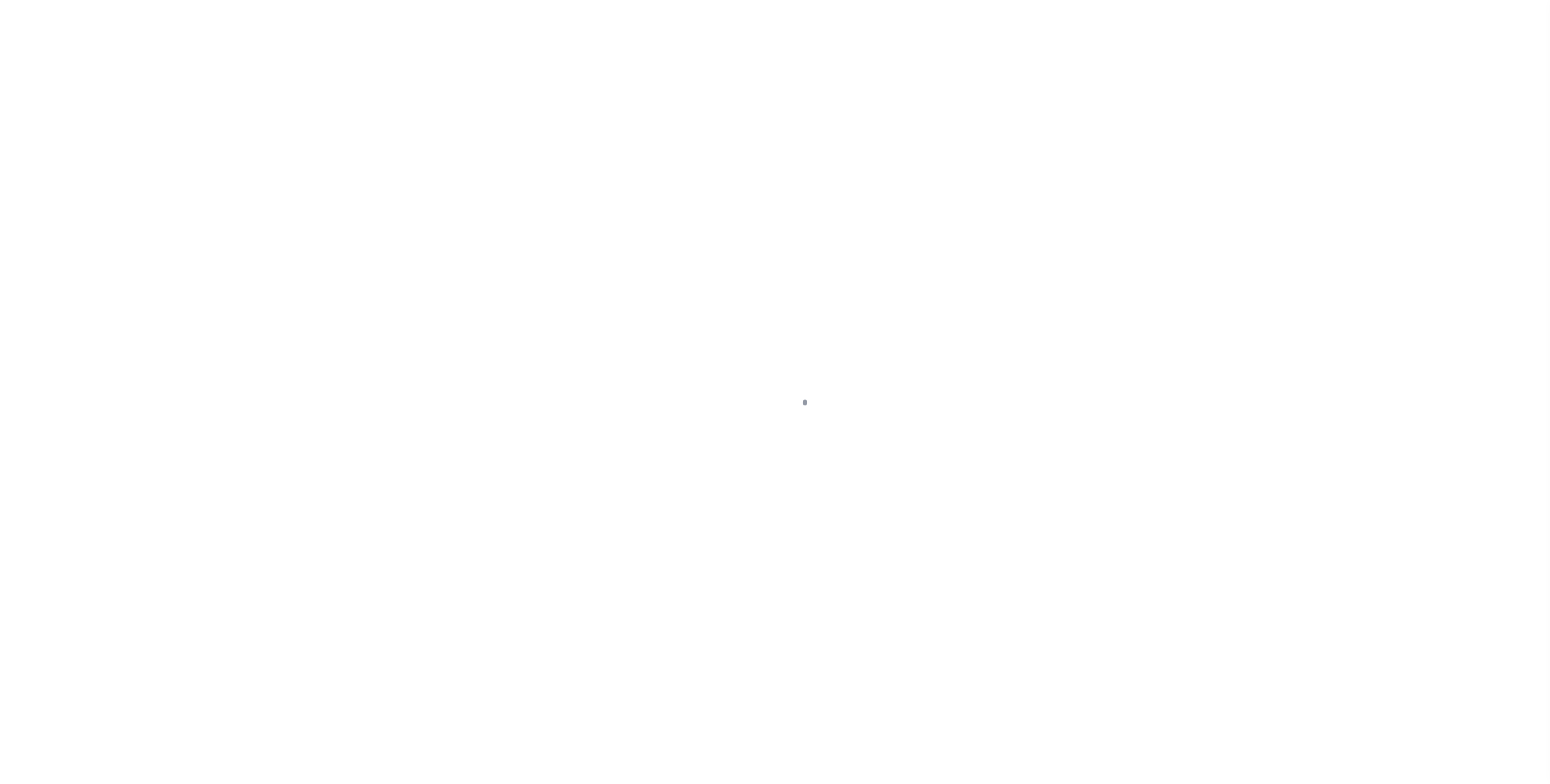
checkbox input "false"
type input "4843900000"
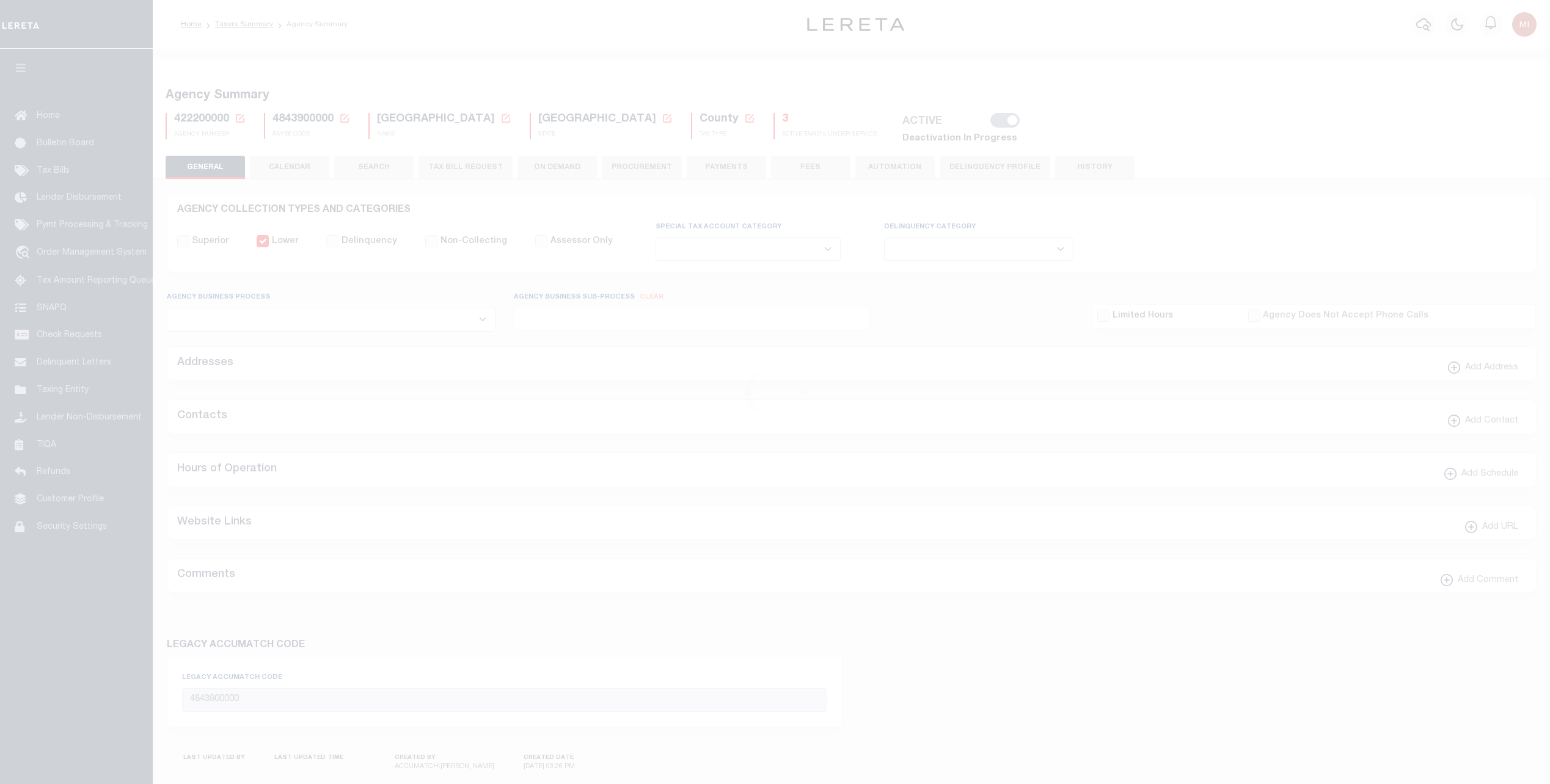
select select
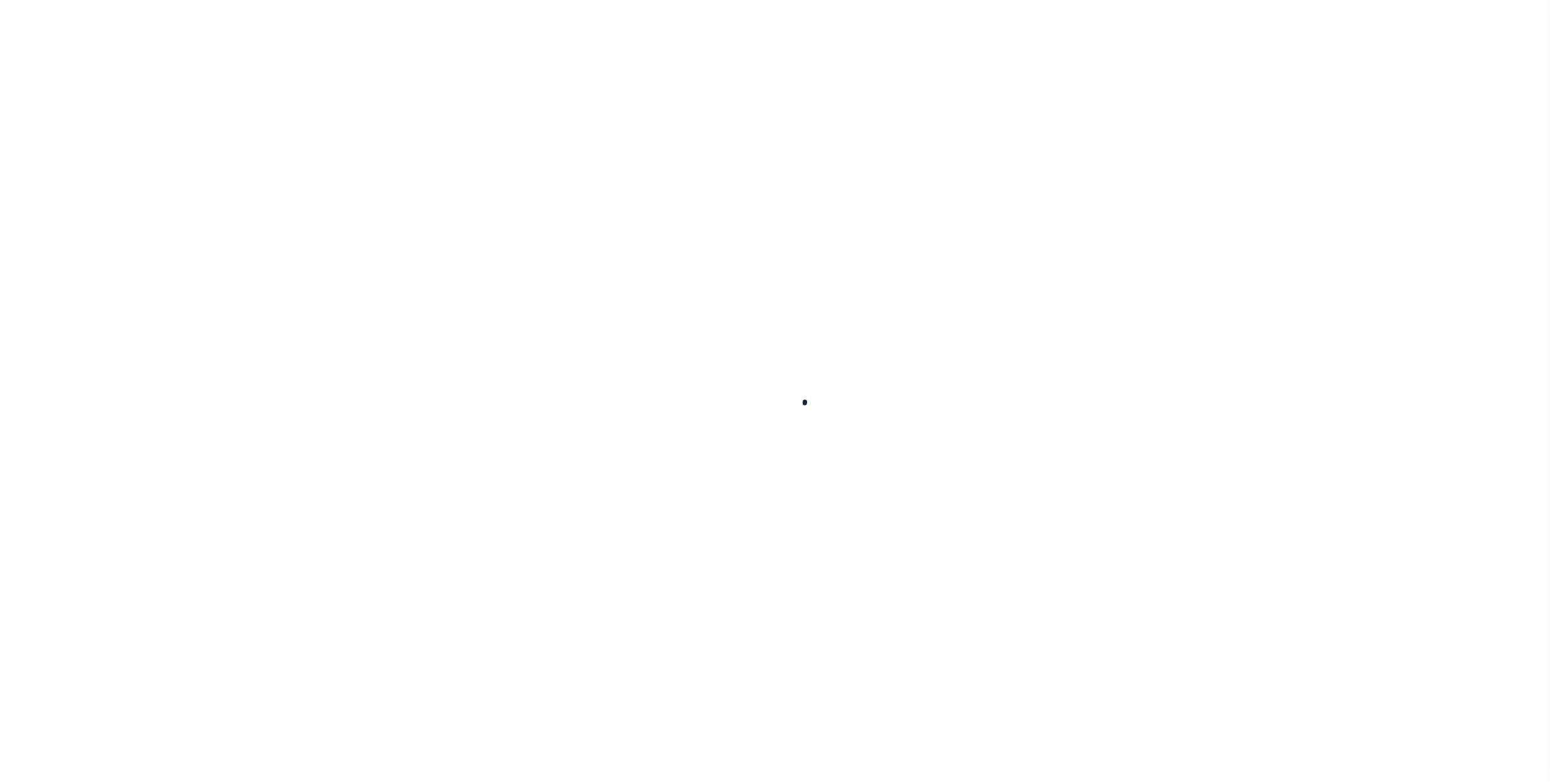
select select
checkbox input "false"
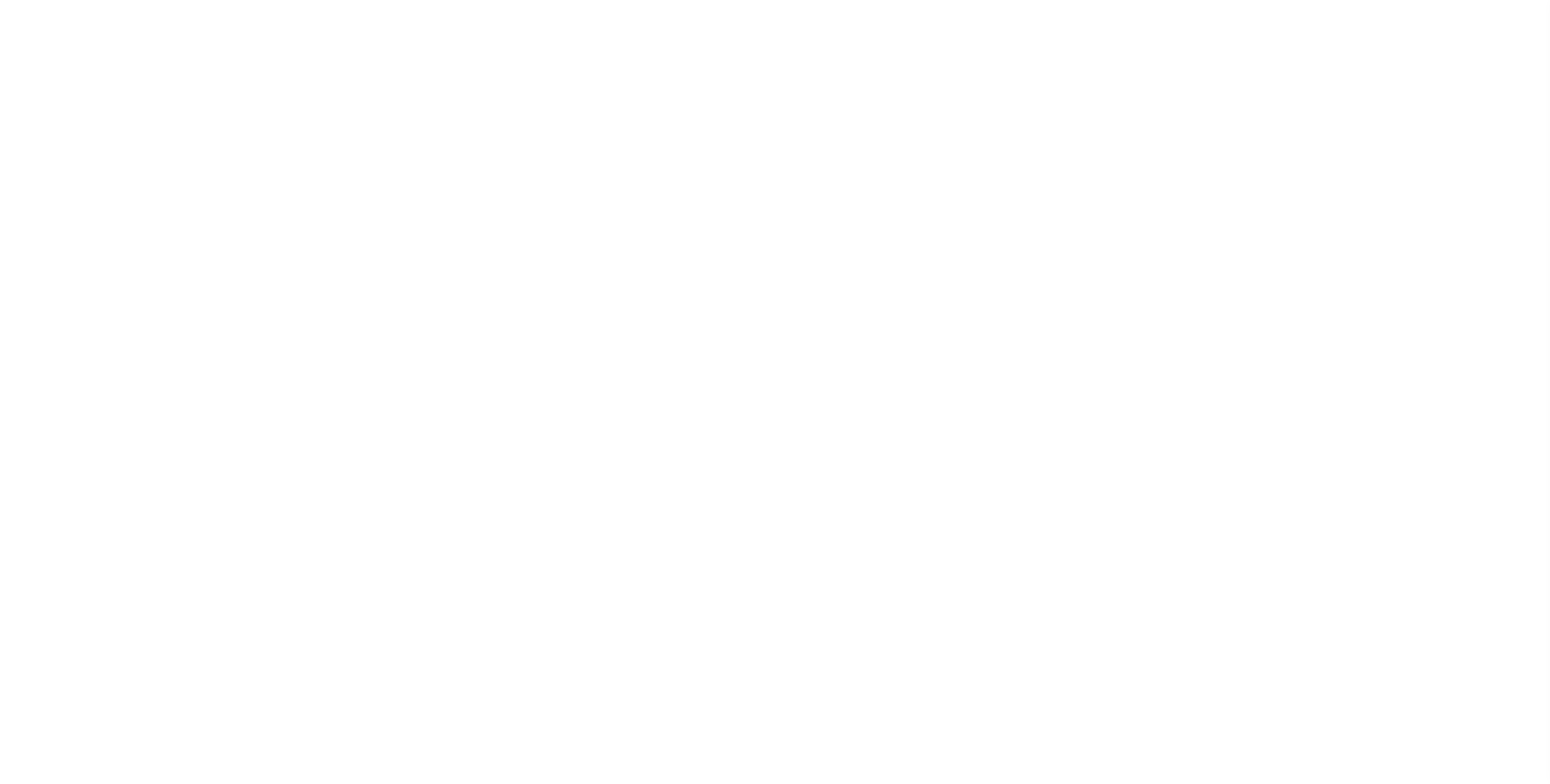
checkbox input "false"
type input "4843900000"
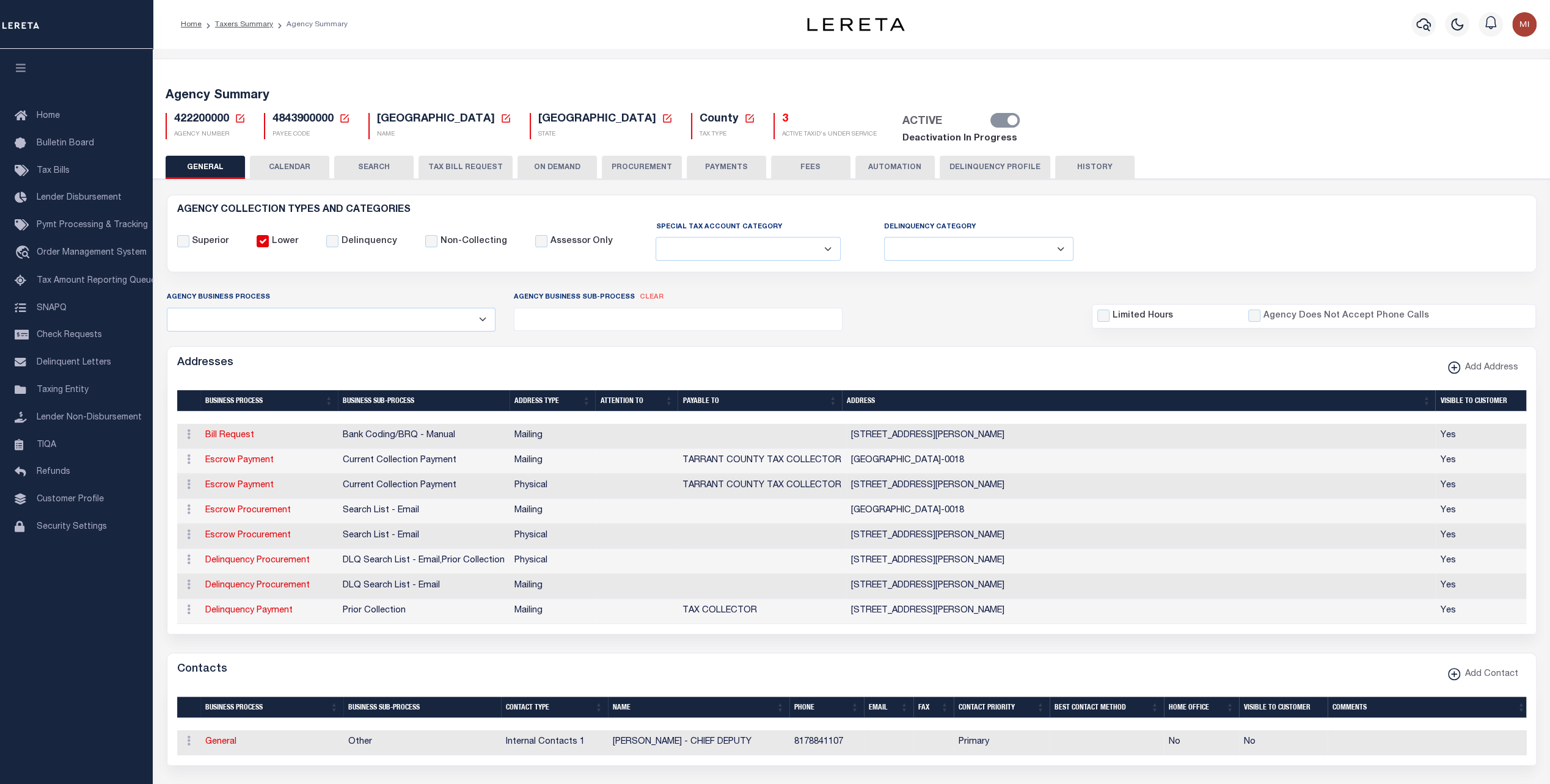
click at [902, 134] on link "Deactivation In Progress" at bounding box center [959, 138] width 115 height 9
click at [902, 123] on label "ACTIVE" at bounding box center [922, 122] width 39 height 18
click at [0, 0] on input "Active" at bounding box center [0, 0] width 0 height 0
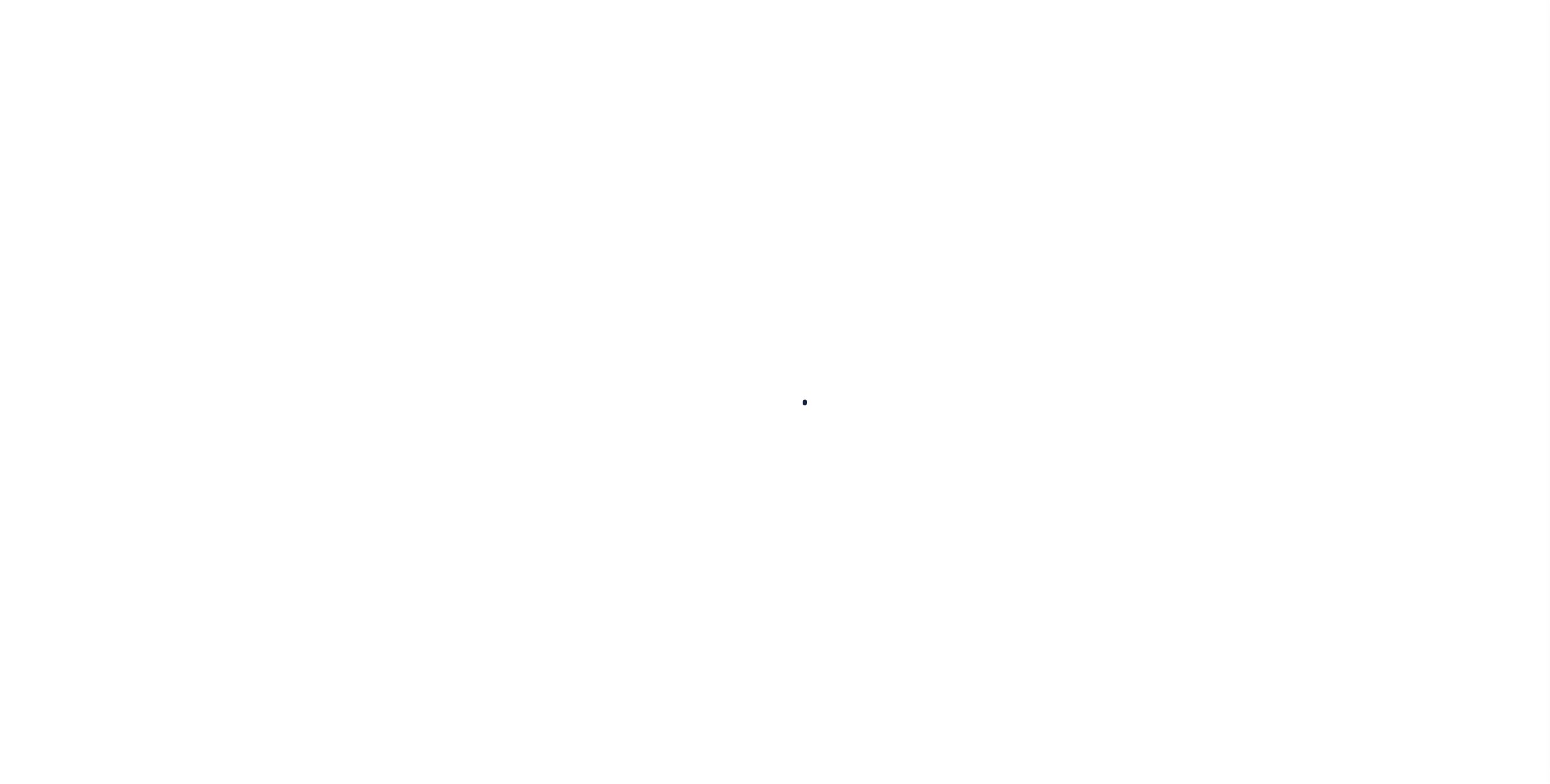
select select
checkbox input "false"
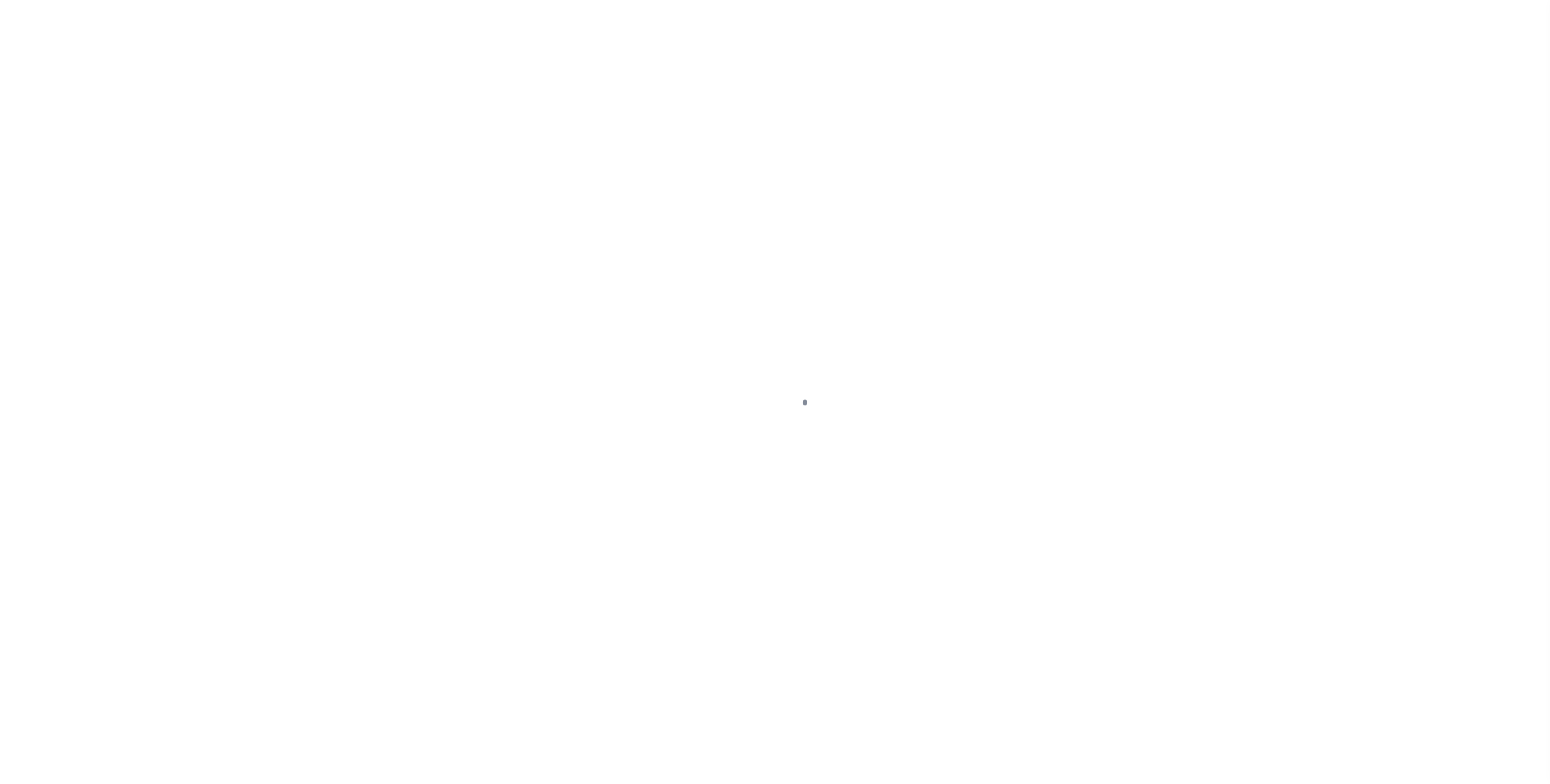
checkbox input "false"
type input "4843900000"
select select
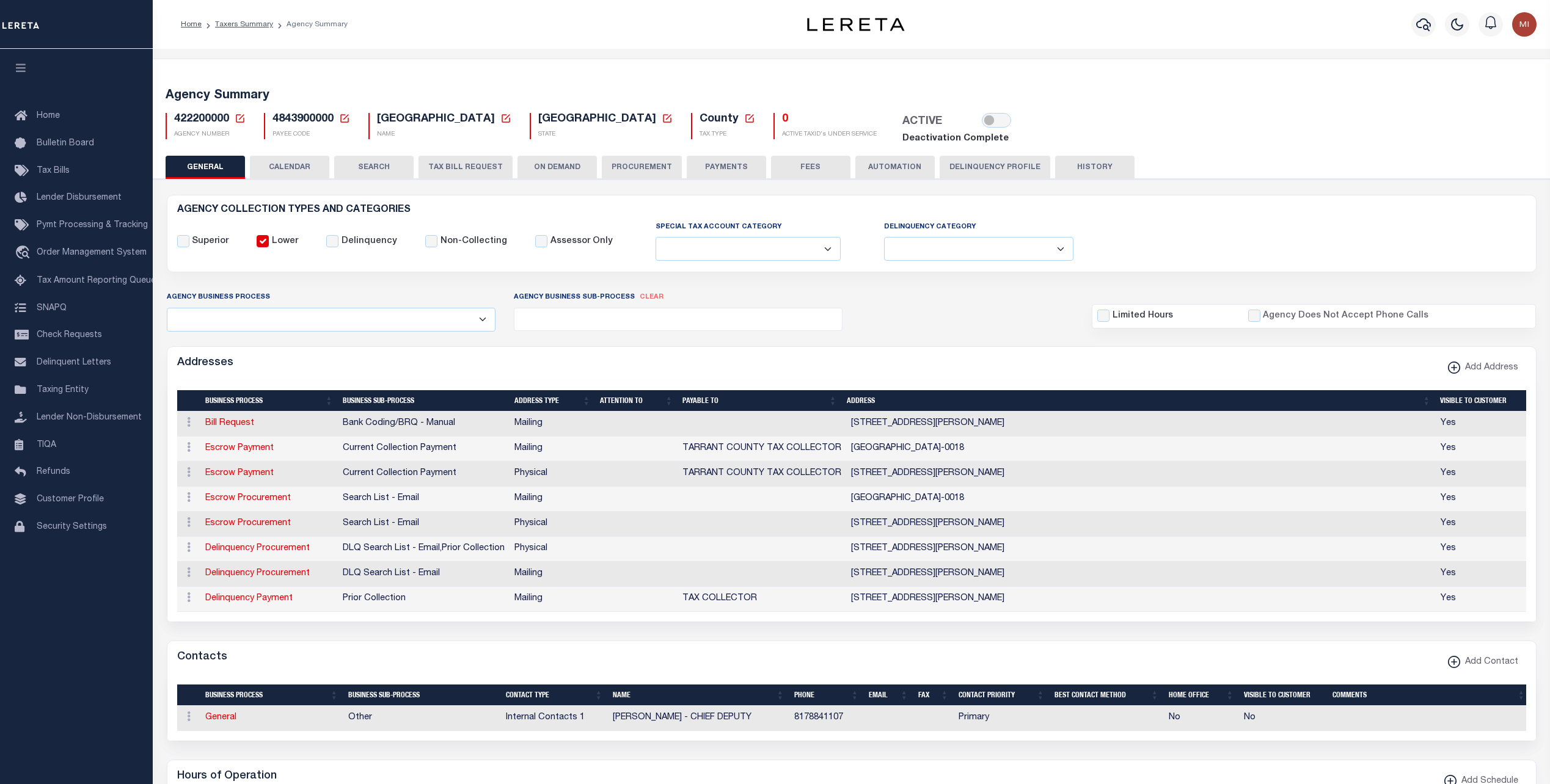
select select
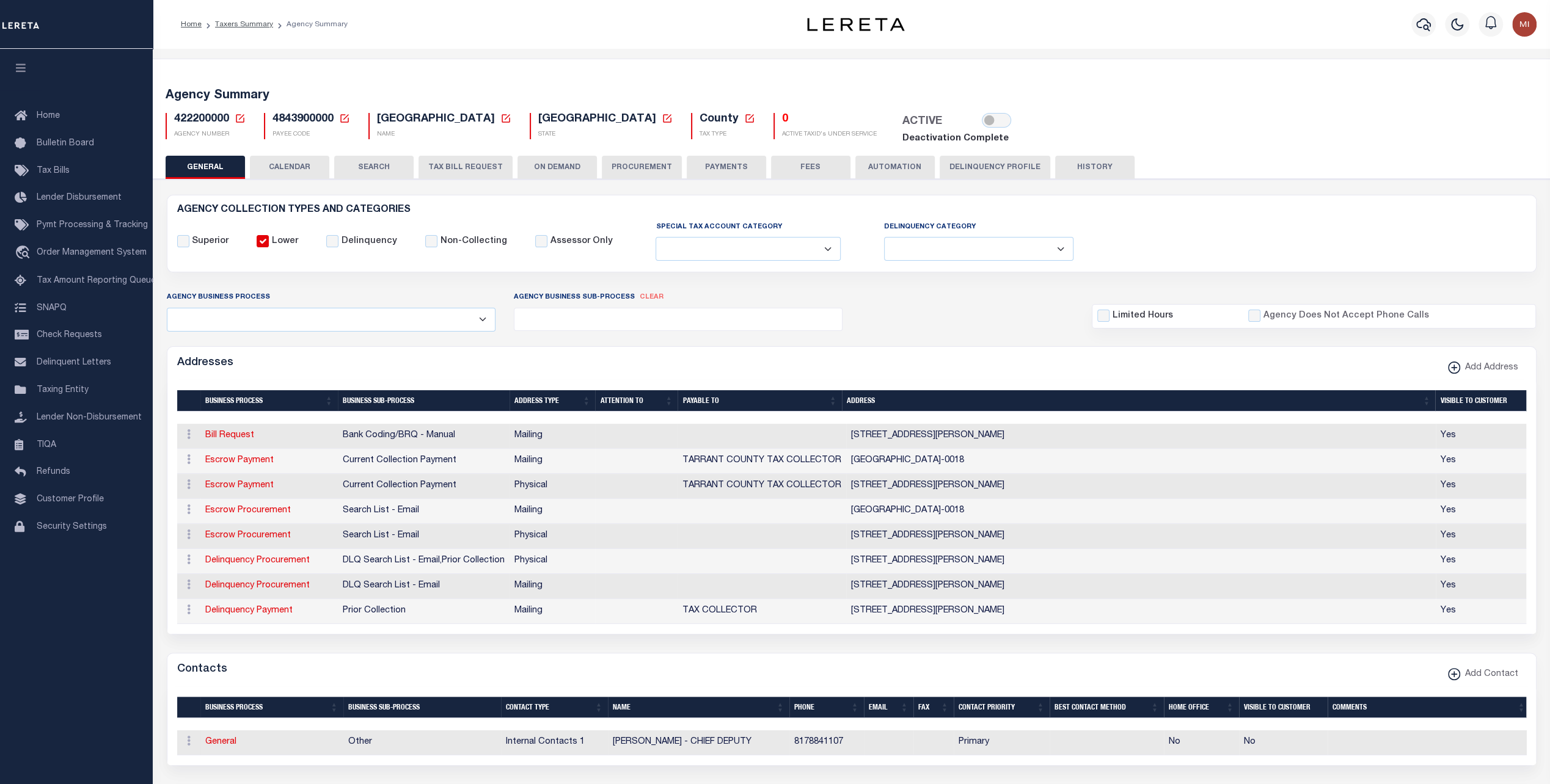
click at [943, 314] on div "Agency Business Process All Automation Bill Request Delinquency Payment Delinqu…" at bounding box center [852, 311] width 1388 height 40
click at [721, 175] on button "PAYMENTS" at bounding box center [726, 167] width 80 height 24
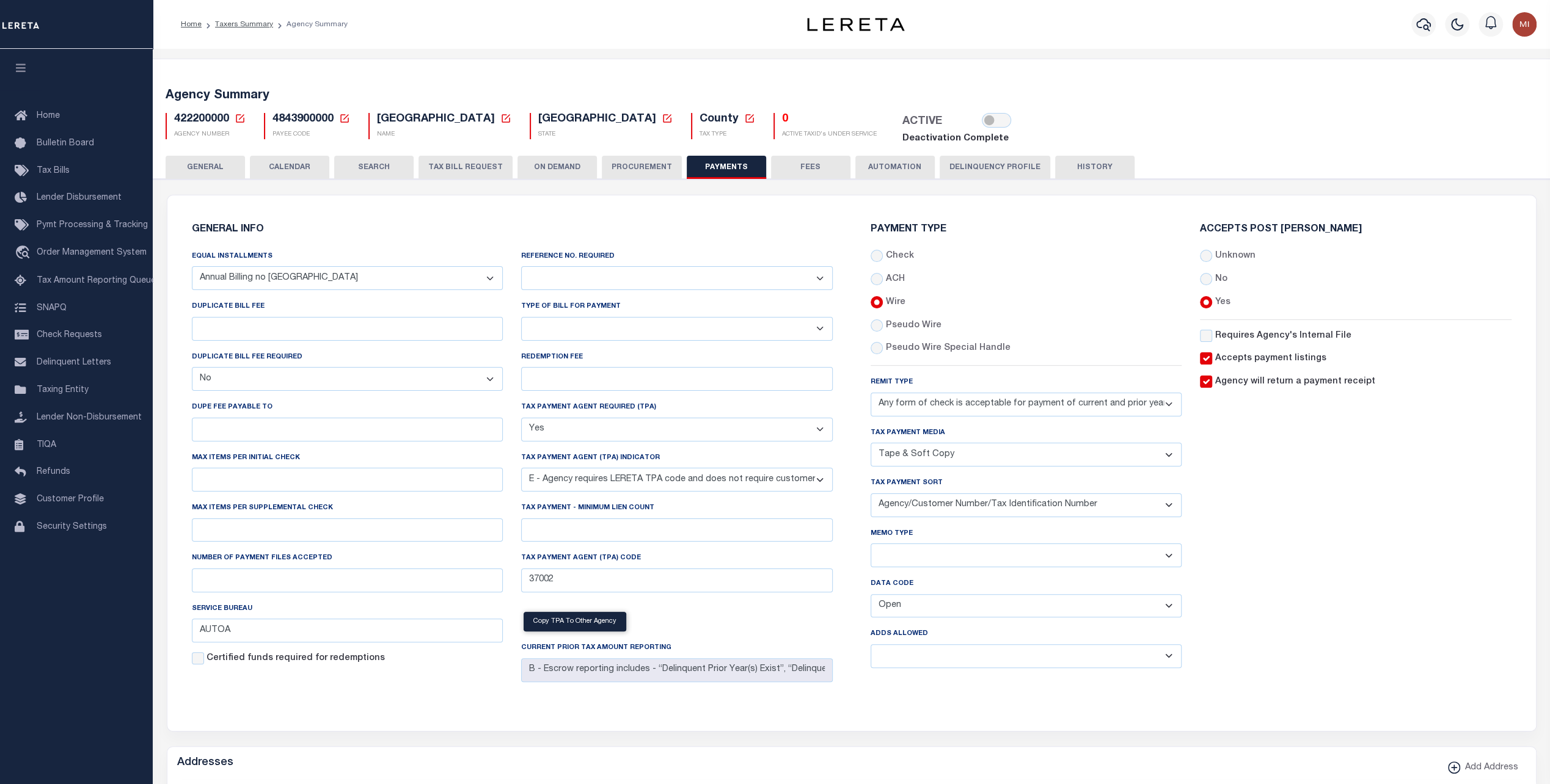
click at [882, 164] on button "AUTOMATION" at bounding box center [894, 167] width 80 height 24
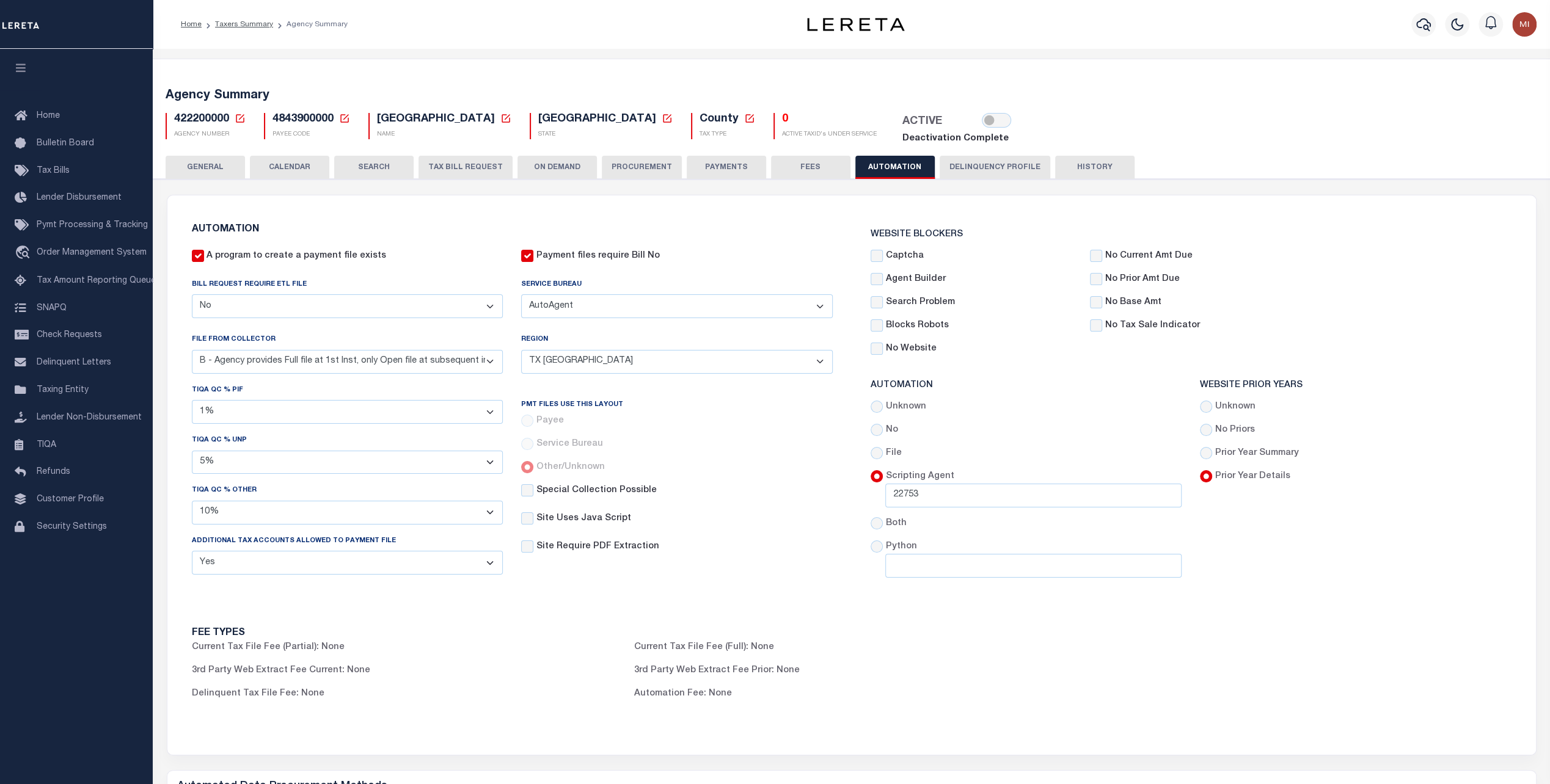
click at [1387, 127] on div "422200000 Agency Number Edit Cancel Ok" at bounding box center [852, 124] width 1391 height 43
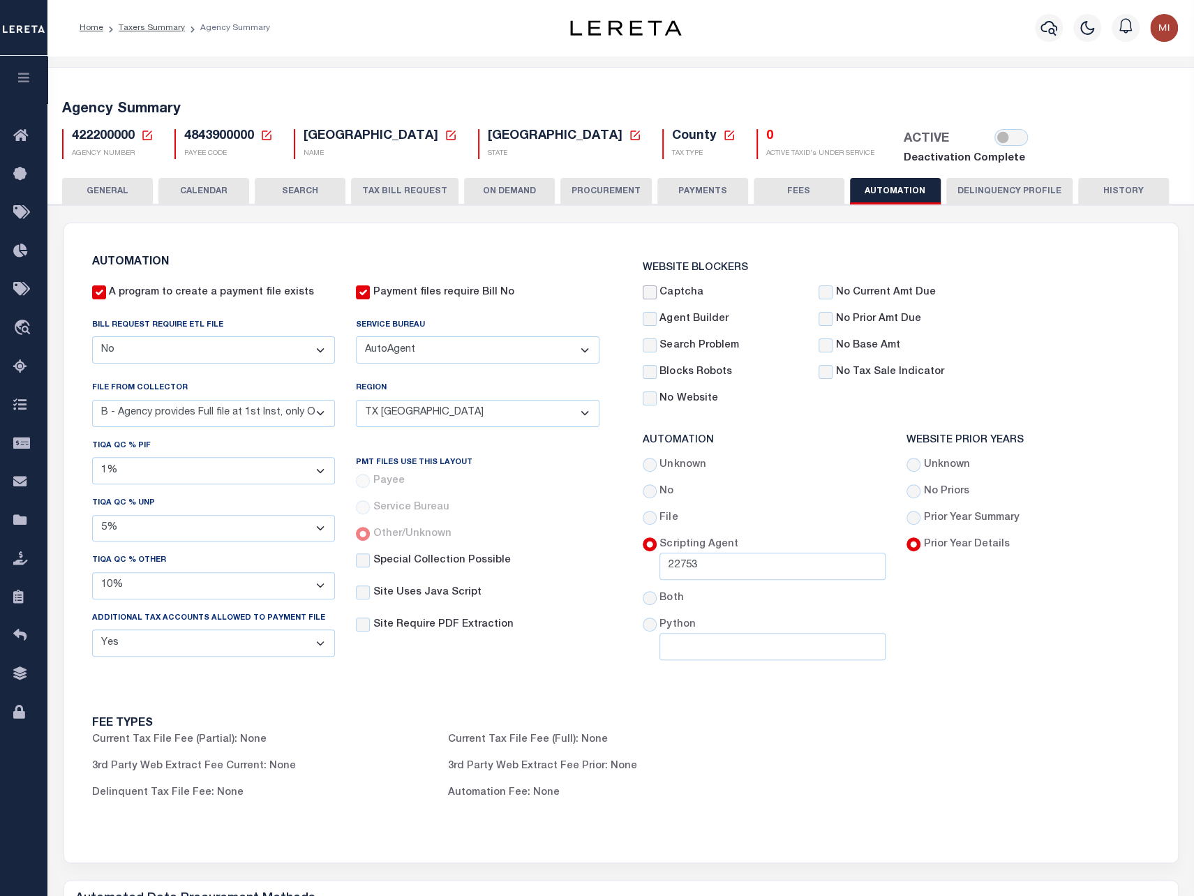
click at [651, 294] on input "Captcha" at bounding box center [650, 292] width 14 height 14
checkbox input "true"
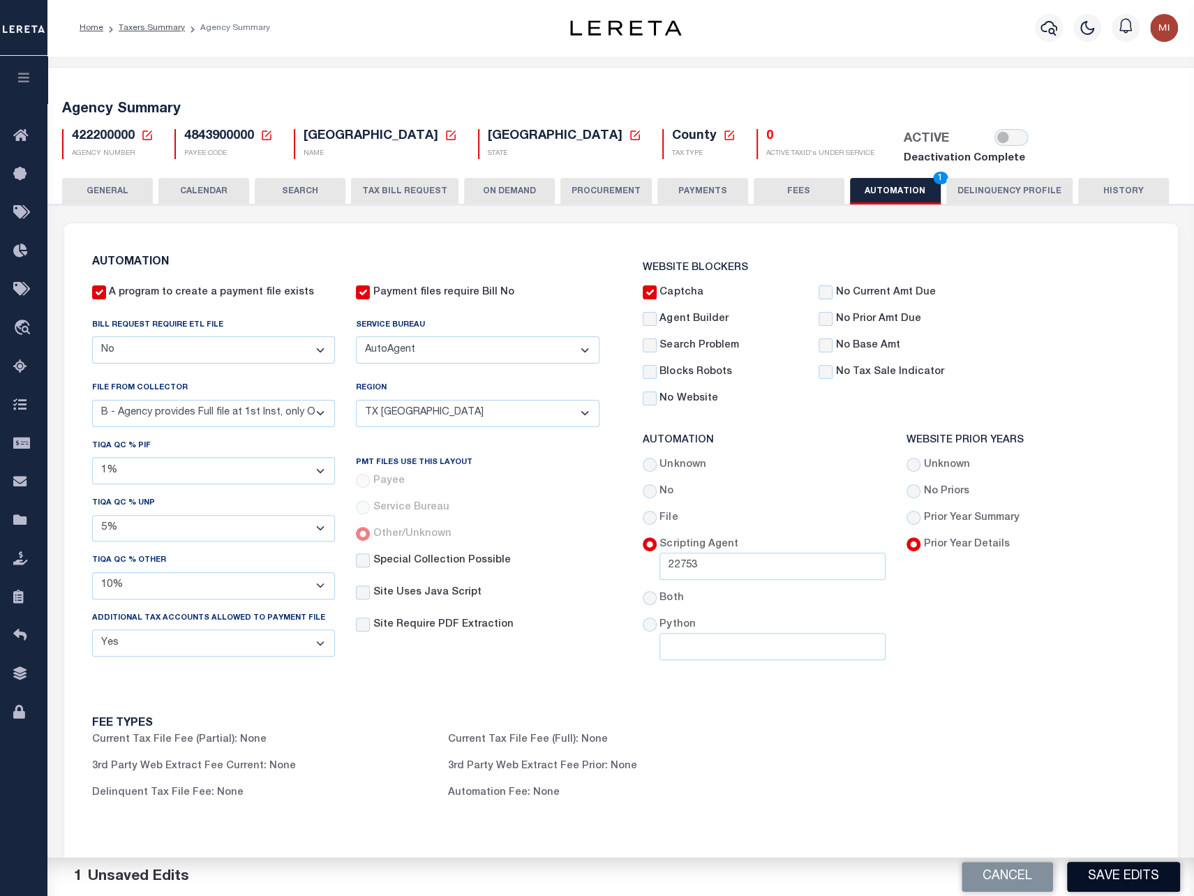
click at [1122, 875] on button "Save Edits" at bounding box center [1123, 877] width 113 height 30
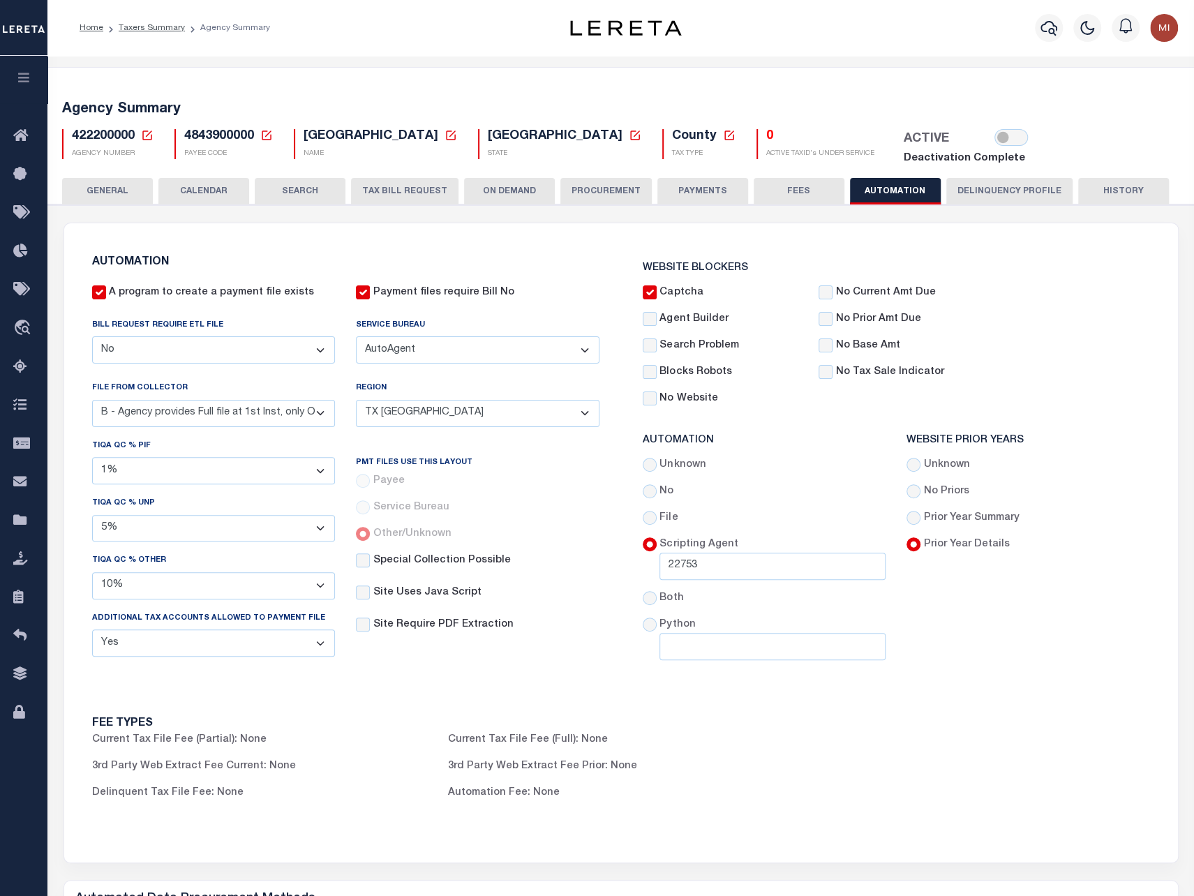
click at [857, 766] on div "FEE TYPES Current Tax File Fee (Partial): None Current Tax File Fee (Full): Non…" at bounding box center [620, 773] width 1101 height 144
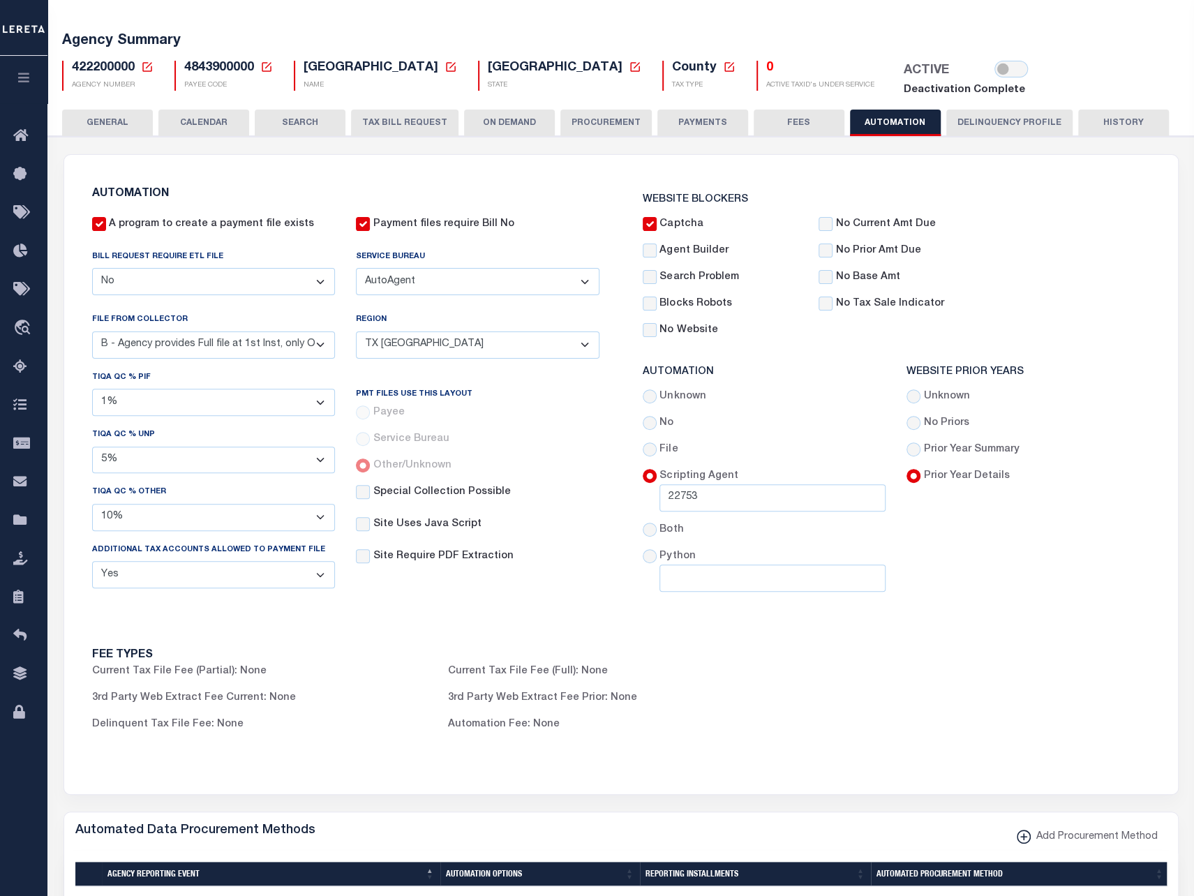
scroll to position [70, 0]
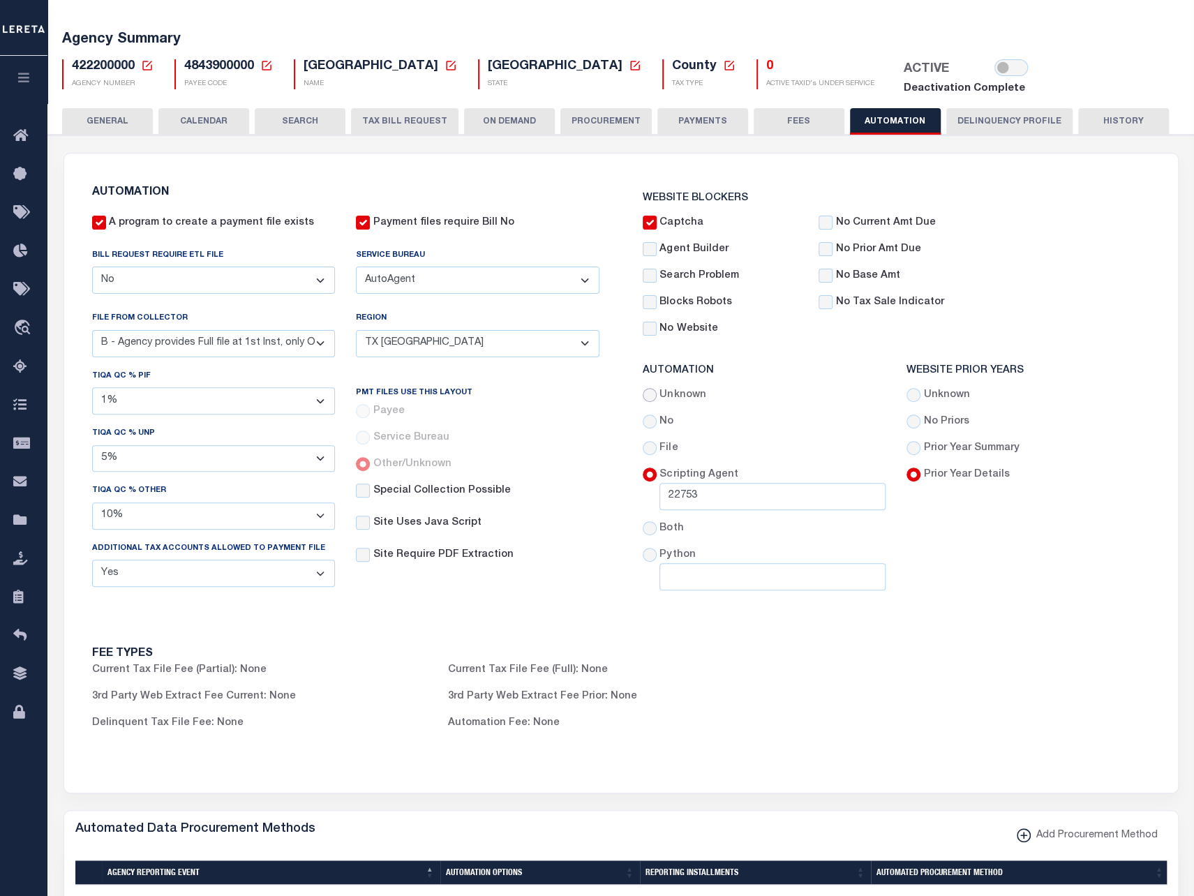
click at [653, 395] on input "Unknown" at bounding box center [650, 395] width 14 height 14
radio input "true"
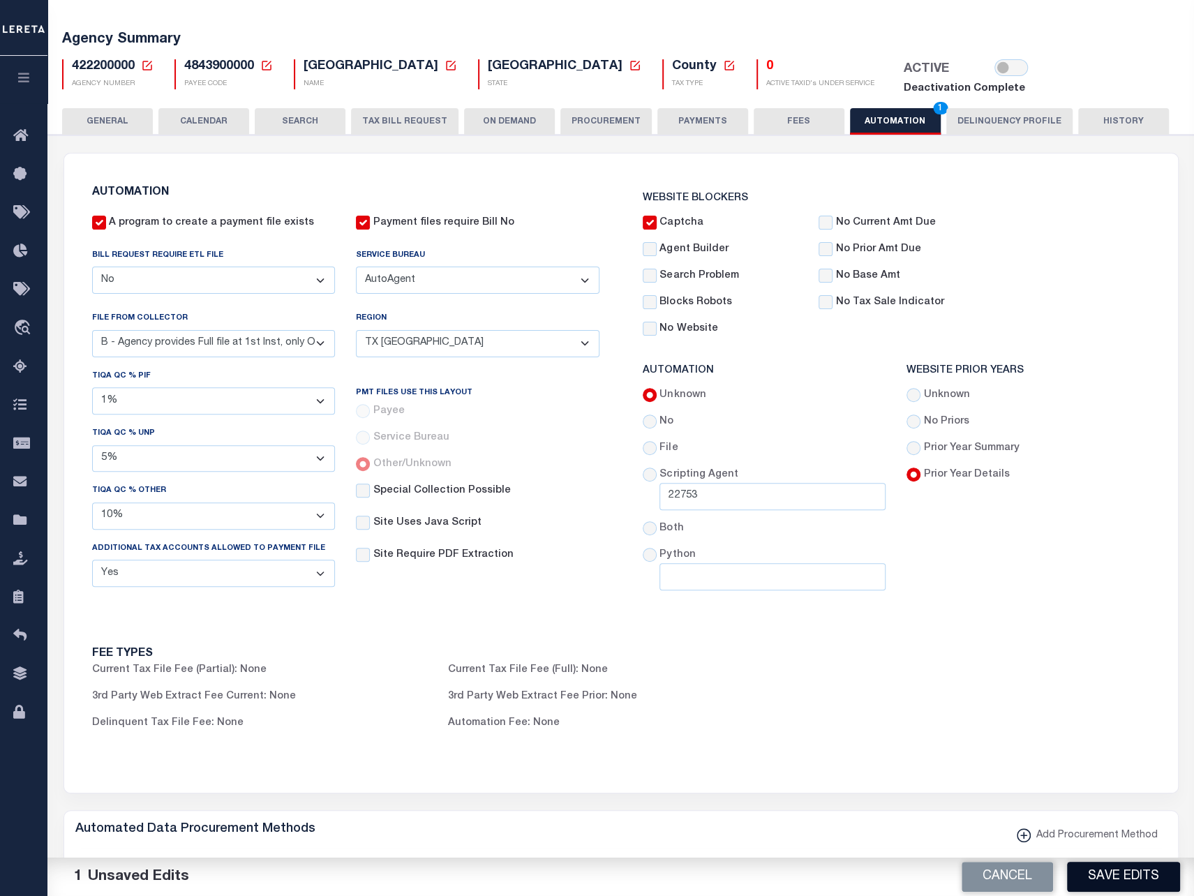
drag, startPoint x: 1105, startPoint y: 875, endPoint x: 1184, endPoint y: 582, distance: 303.8
click at [1105, 874] on button "Save Edits" at bounding box center [1123, 877] width 113 height 30
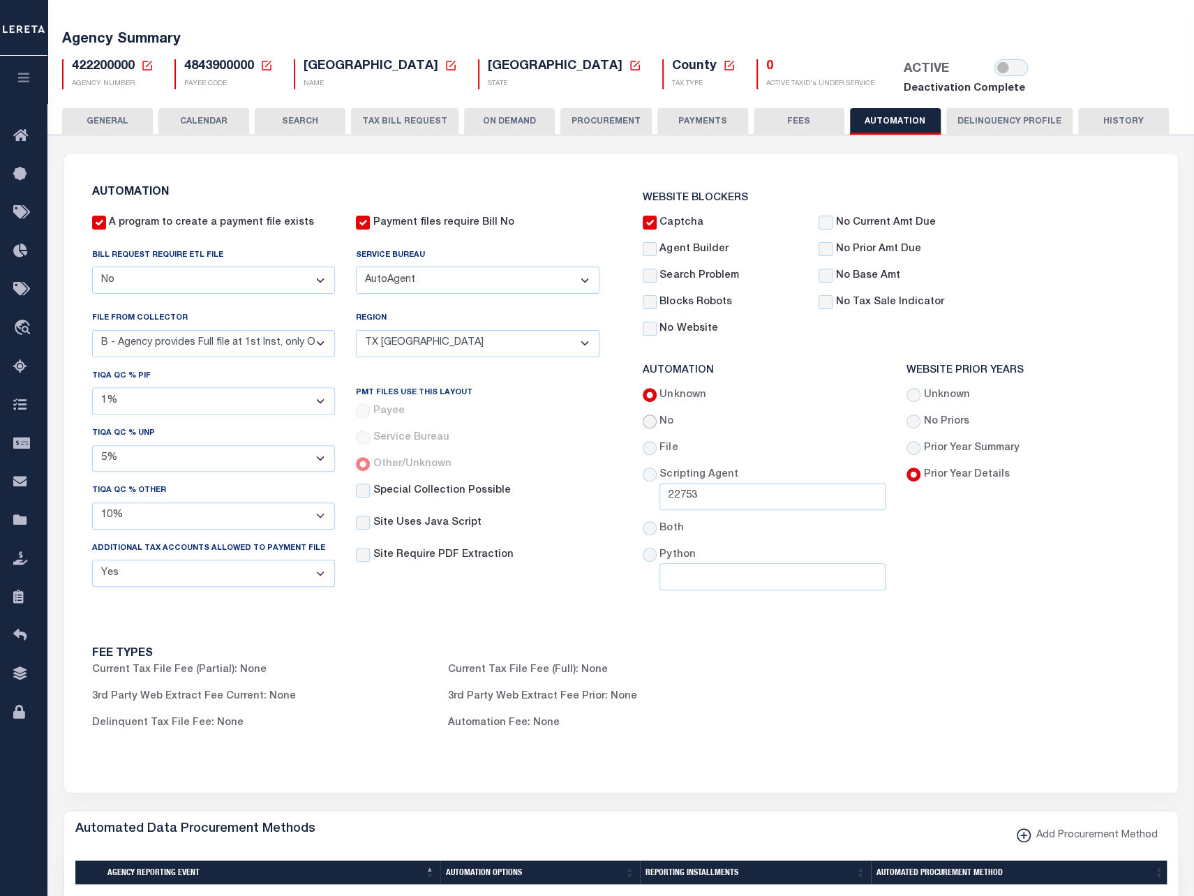
click at [656, 420] on input "No" at bounding box center [650, 422] width 14 height 14
radio input "true"
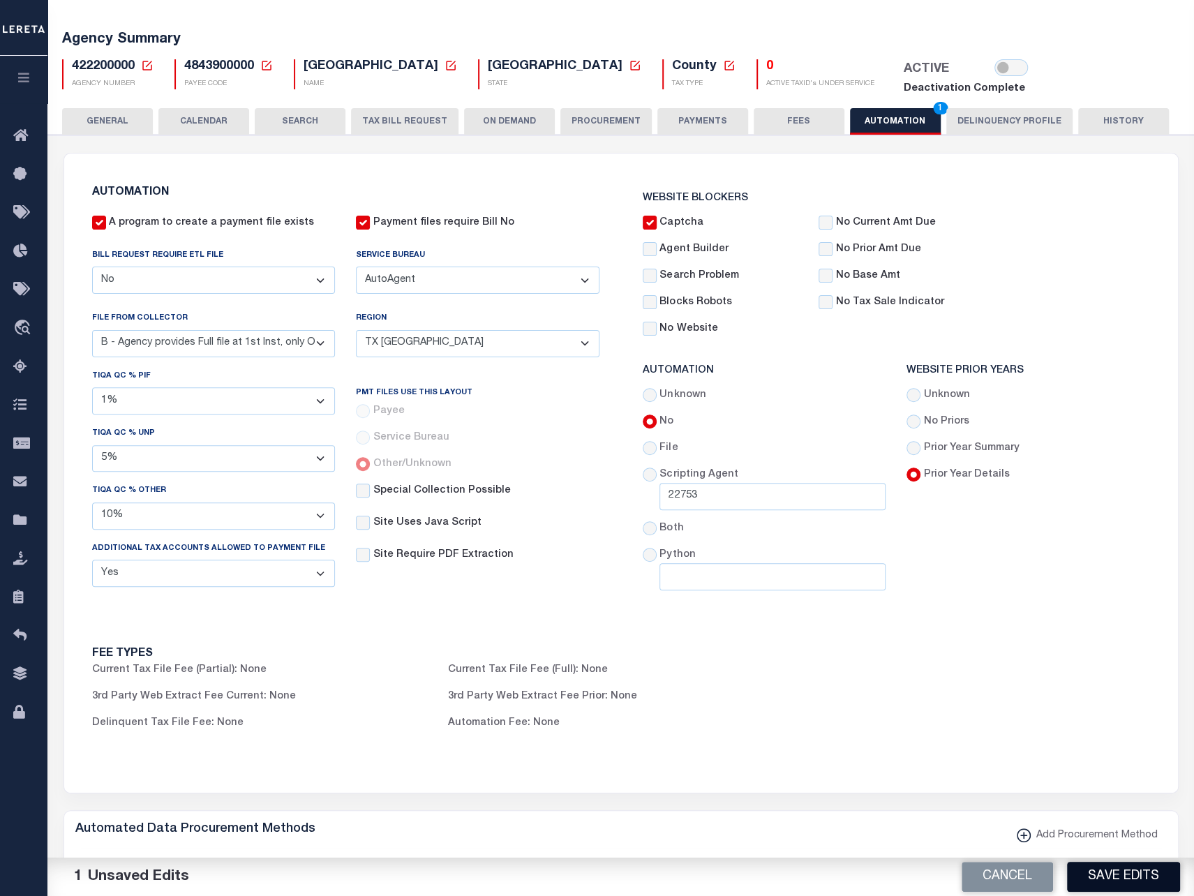
click at [1111, 878] on button "Save Edits" at bounding box center [1123, 877] width 113 height 30
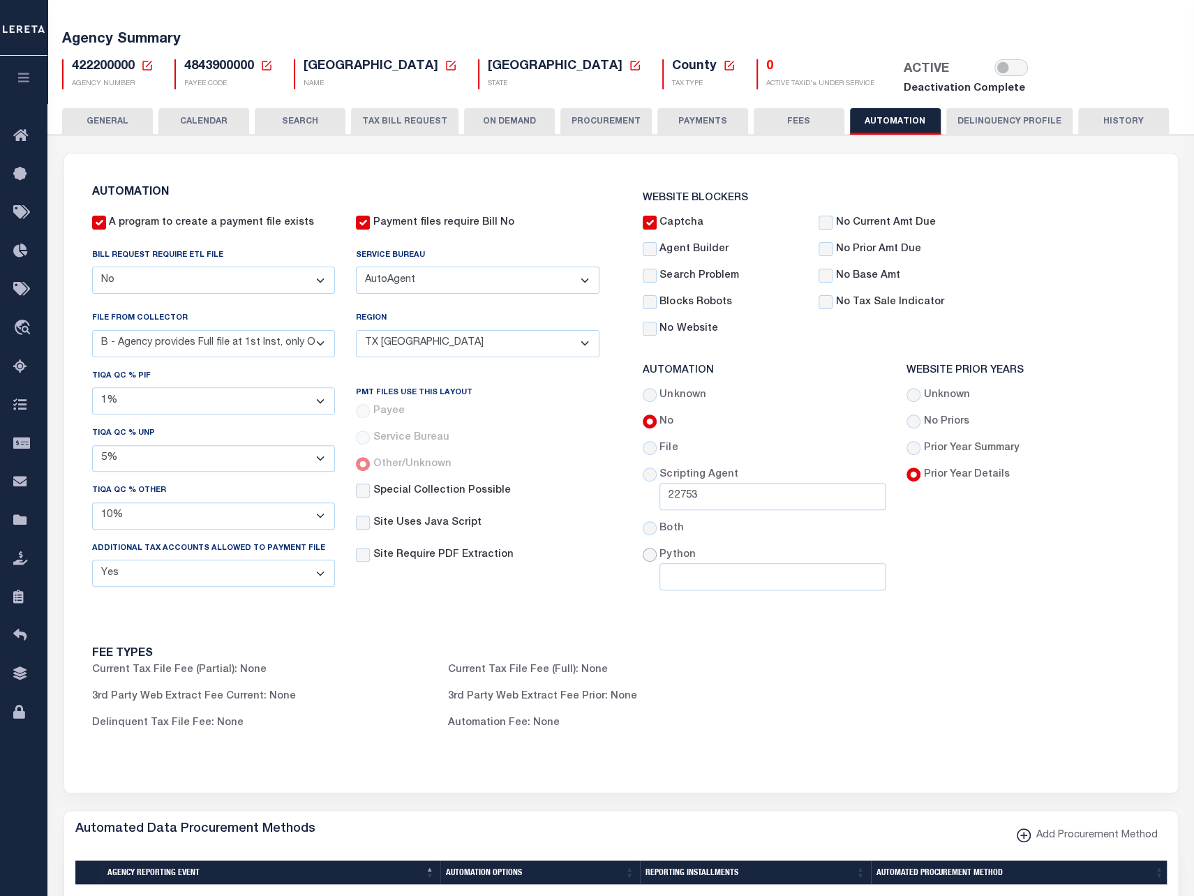
click at [652, 554] on input "Python" at bounding box center [650, 555] width 14 height 14
radio input "true"
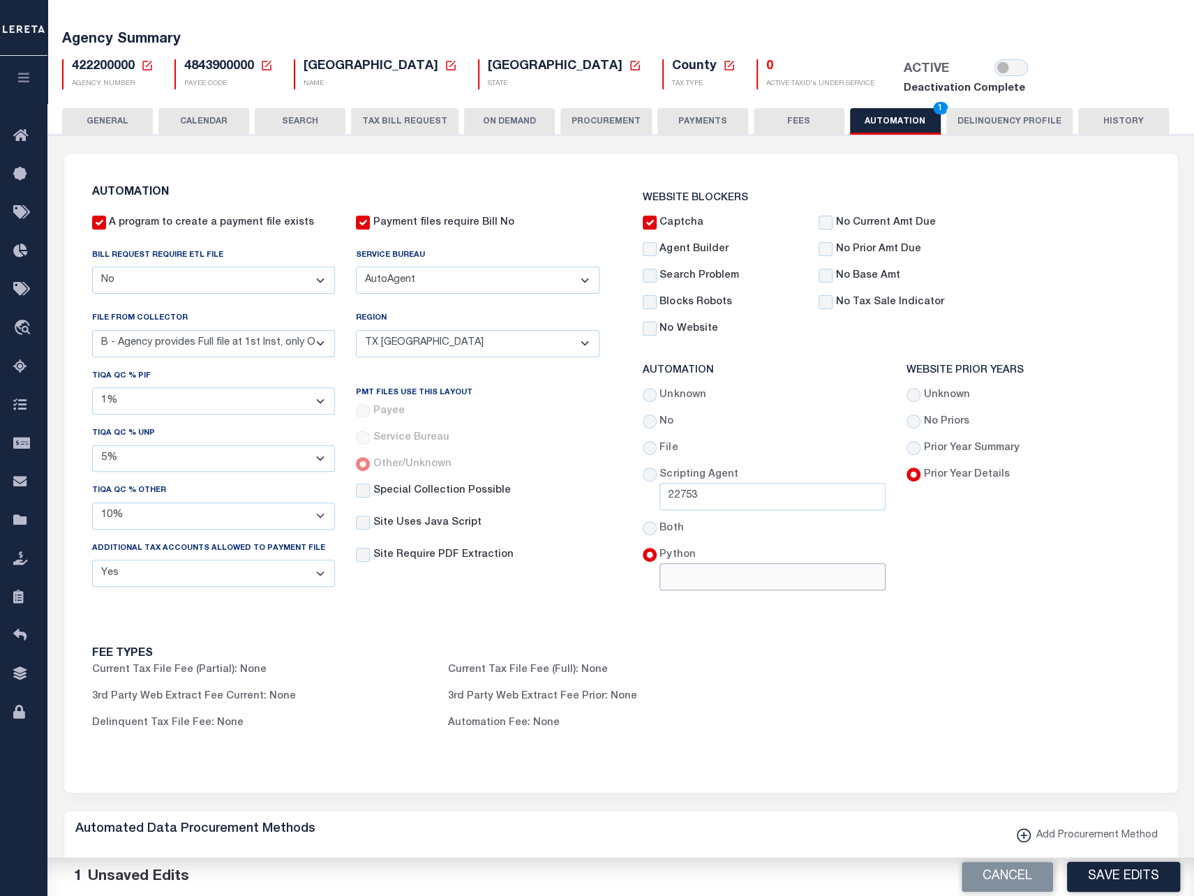
click at [692, 571] on input "text" at bounding box center [773, 576] width 226 height 27
type input "test"
click at [1128, 866] on button "Save Edits" at bounding box center [1123, 877] width 113 height 30
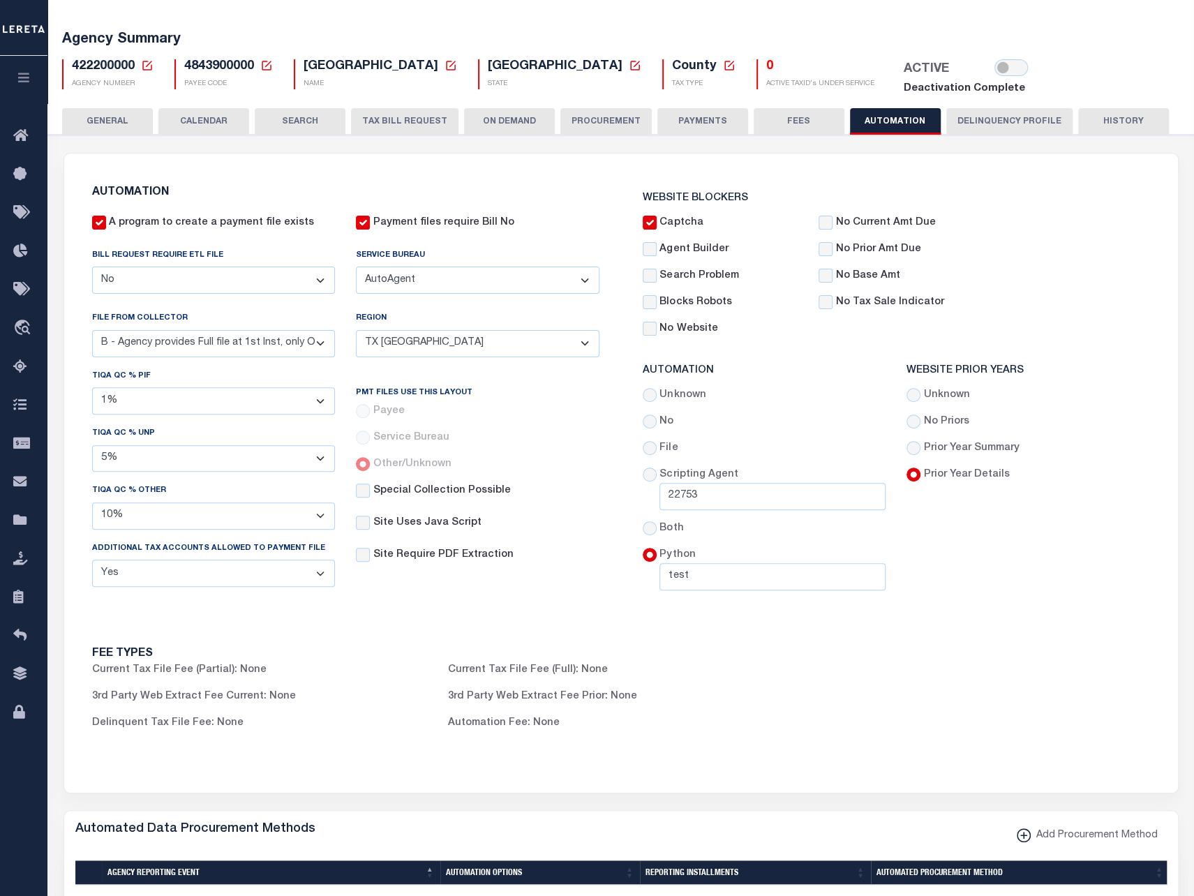
drag, startPoint x: 762, startPoint y: 666, endPoint x: 789, endPoint y: 653, distance: 30.0
click at [762, 666] on div "Current Tax File Fee (Full): None" at bounding box center [615, 670] width 356 height 15
click at [898, 731] on div "FEE TYPES Current Tax File Fee (Partial): None Current Tax File Fee (Full): Non…" at bounding box center [620, 704] width 1101 height 144
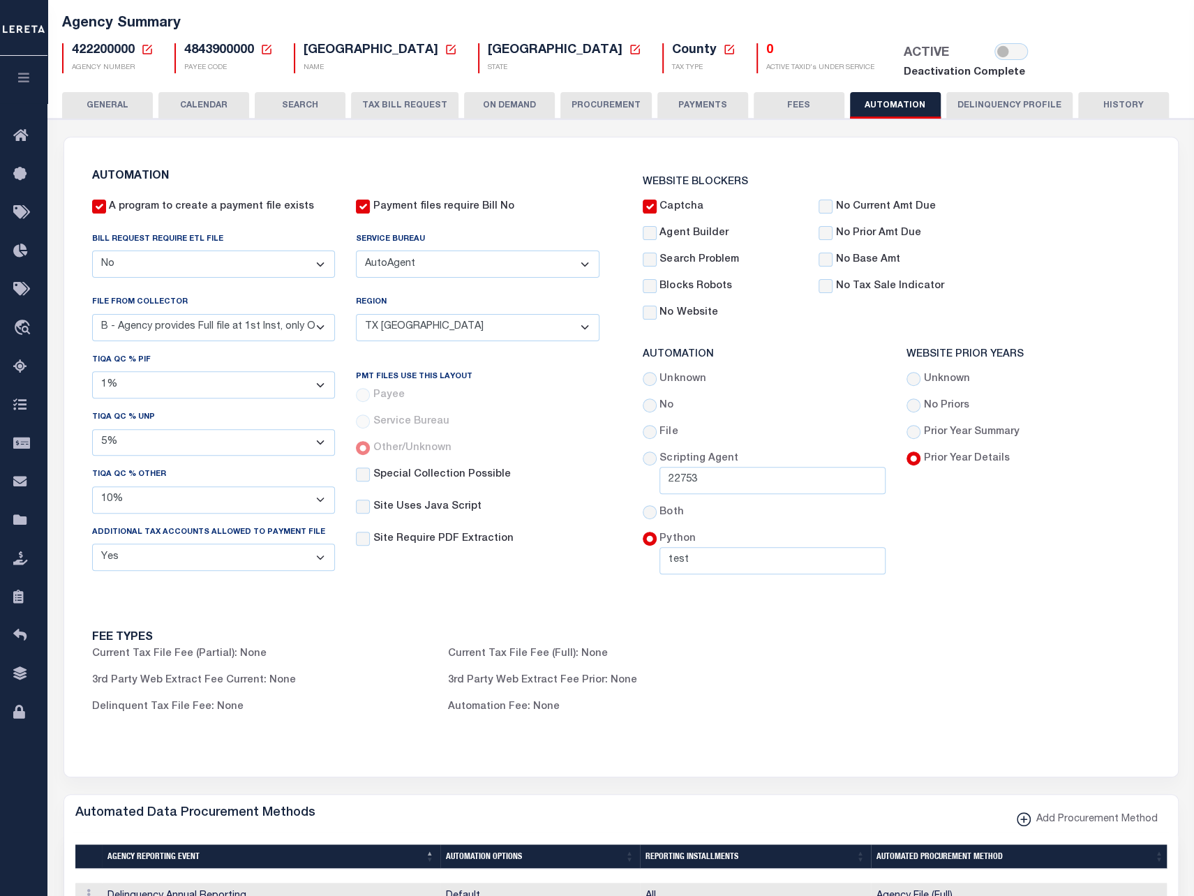
scroll to position [0, 0]
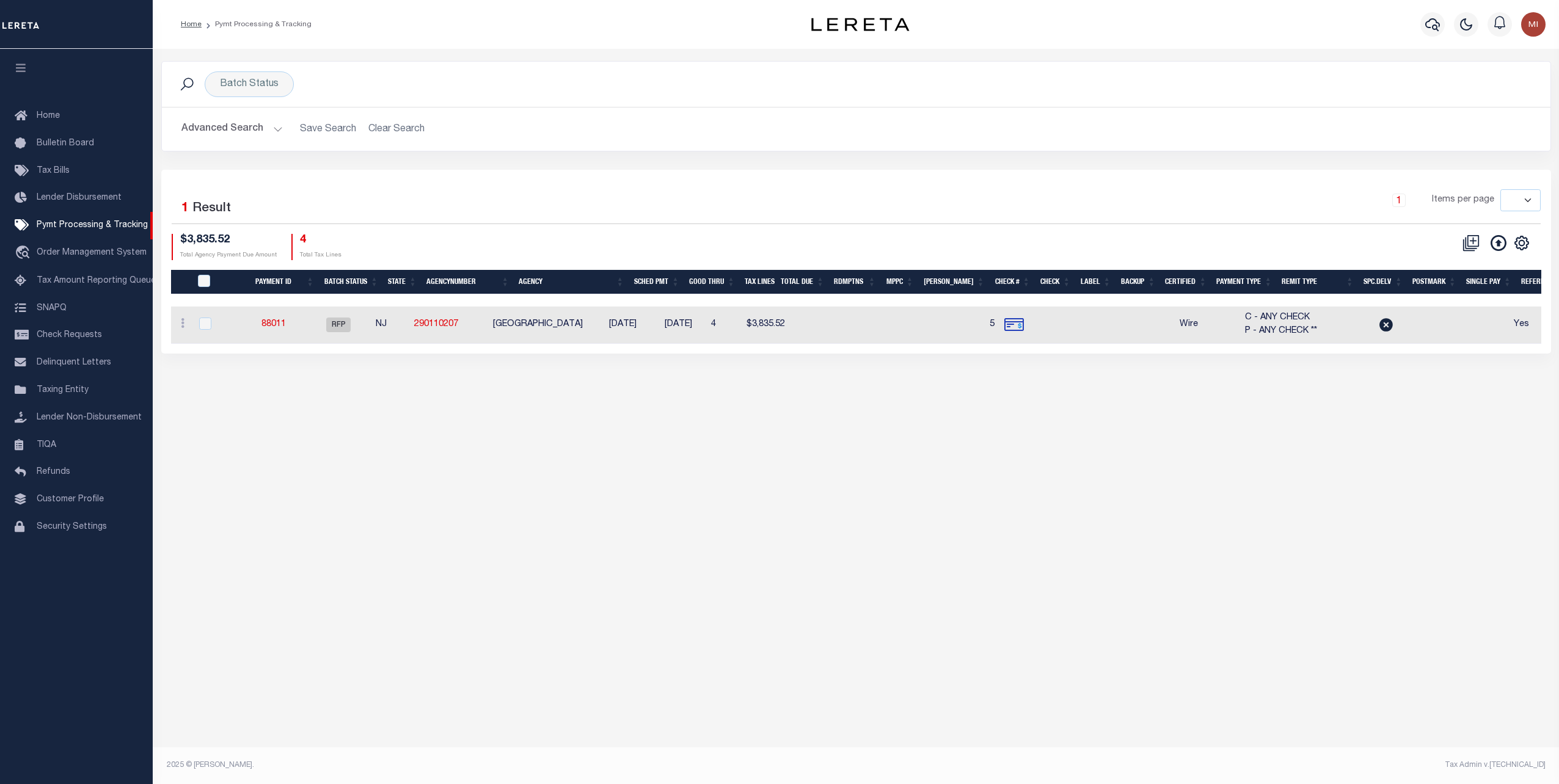
select select
